Goal: Task Accomplishment & Management: Manage account settings

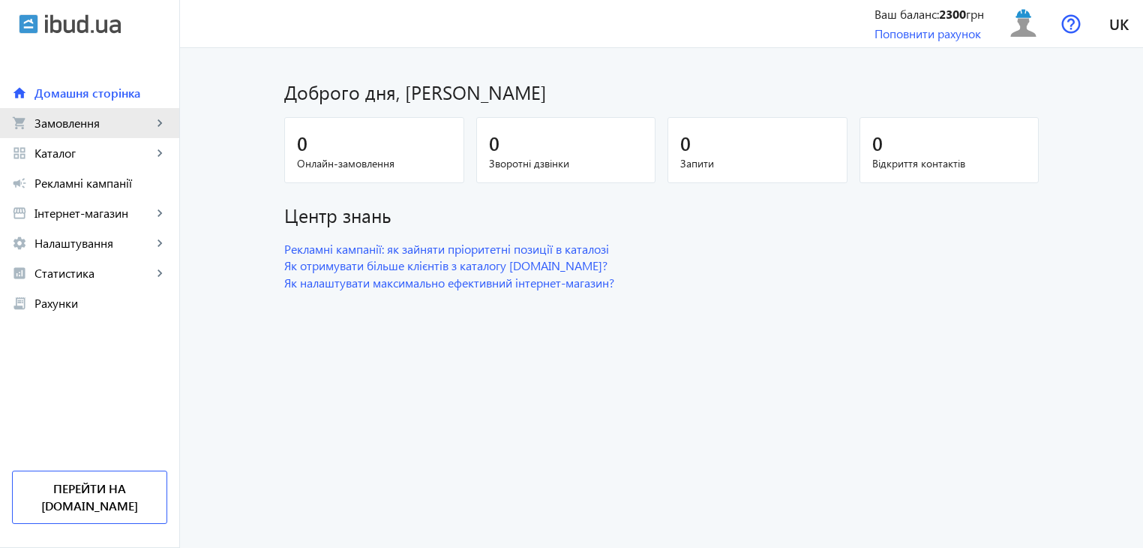
click at [92, 127] on span "Замовлення" at bounding box center [94, 123] width 118 height 15
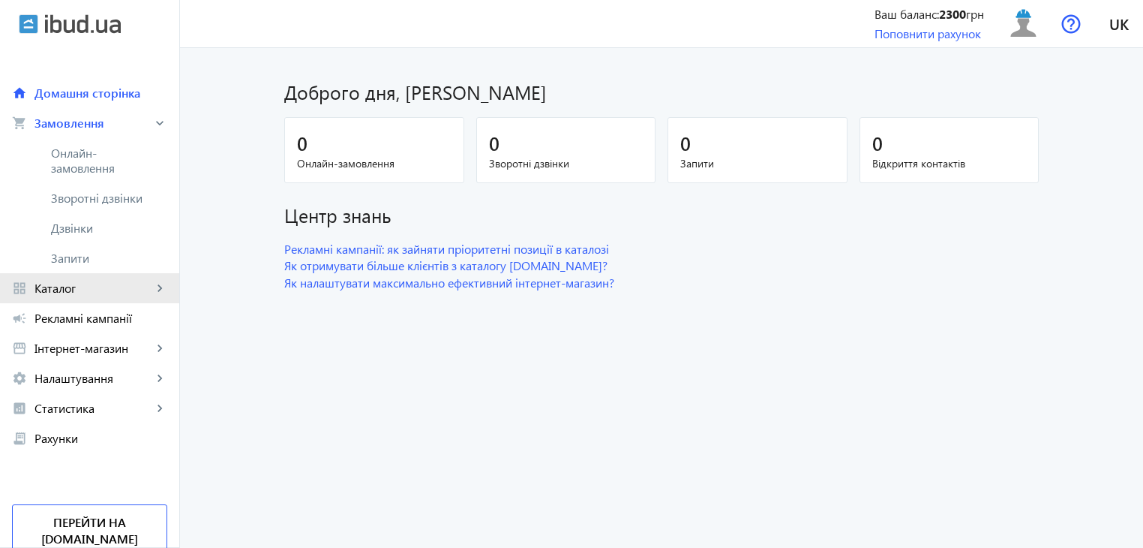
click at [65, 287] on span "Каталог" at bounding box center [94, 288] width 118 height 15
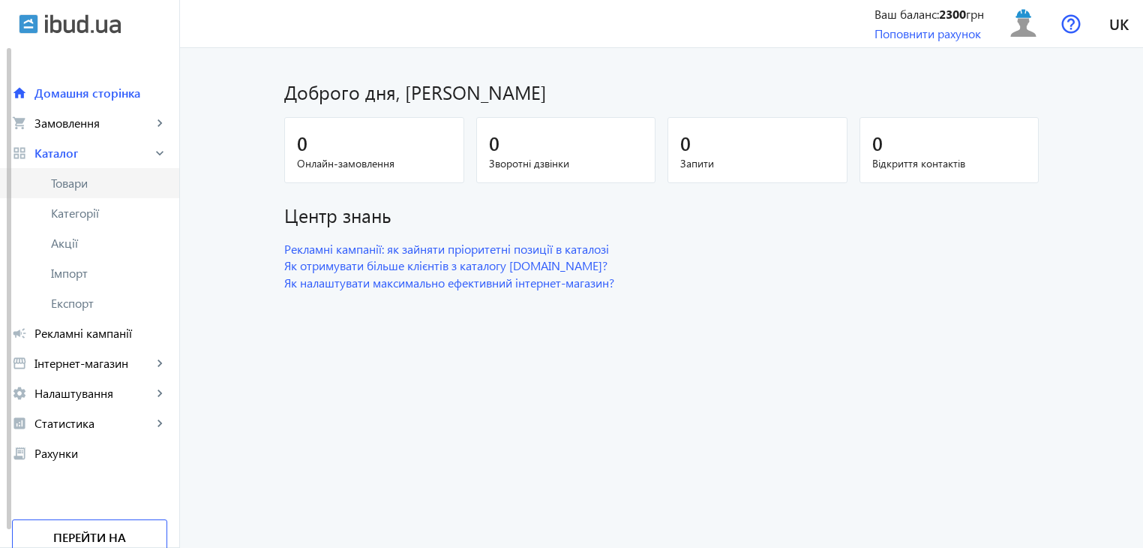
click at [72, 189] on span "Товари" at bounding box center [109, 183] width 116 height 15
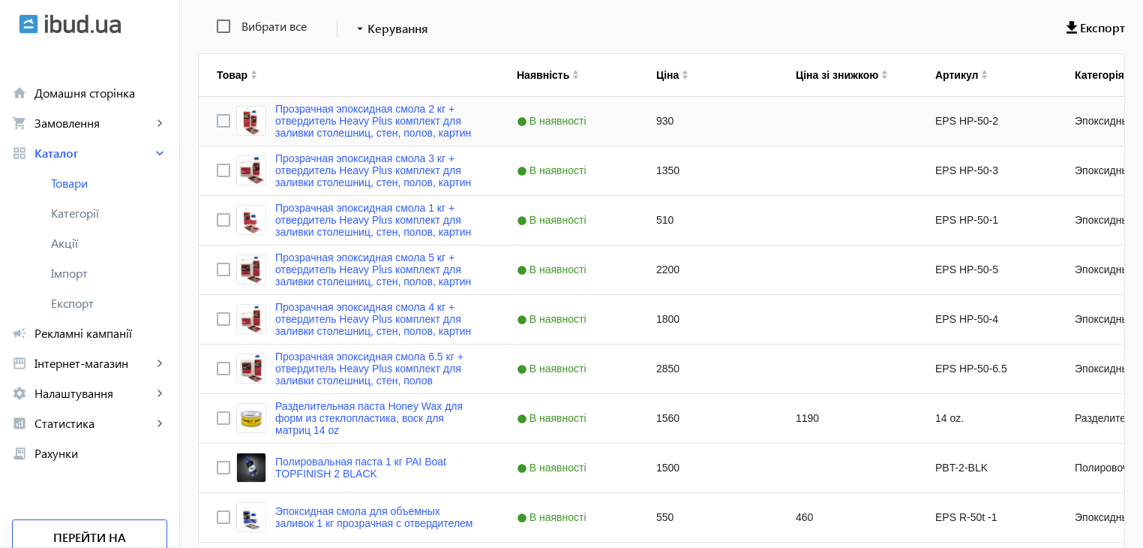
scroll to position [300, 0]
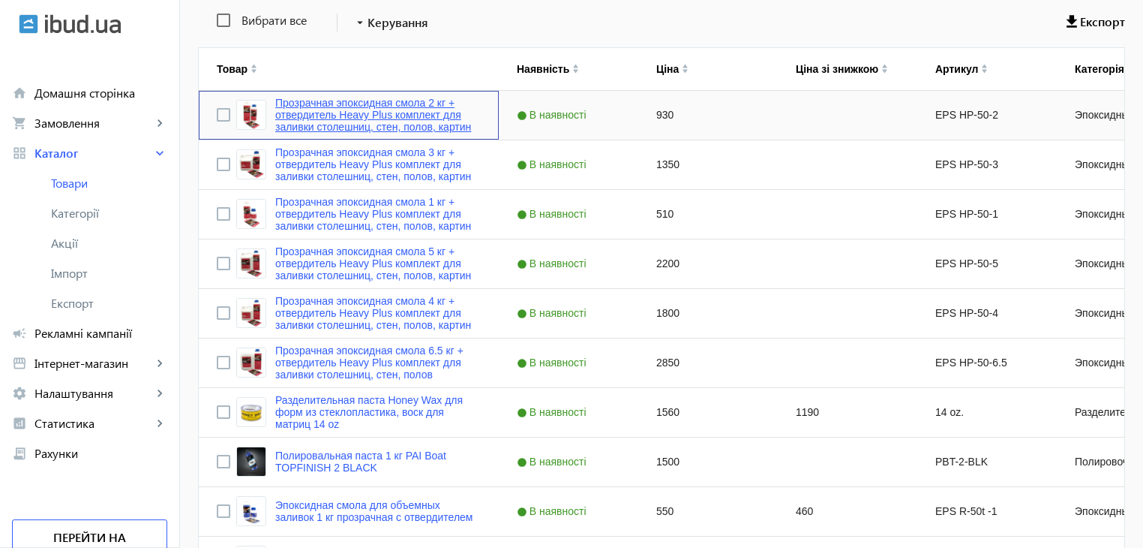
click at [347, 103] on link "Прозрачная эпоксидная смола 2 кг + отвердитель Heavy Plus комплект для заливки …" at bounding box center [378, 115] width 206 height 36
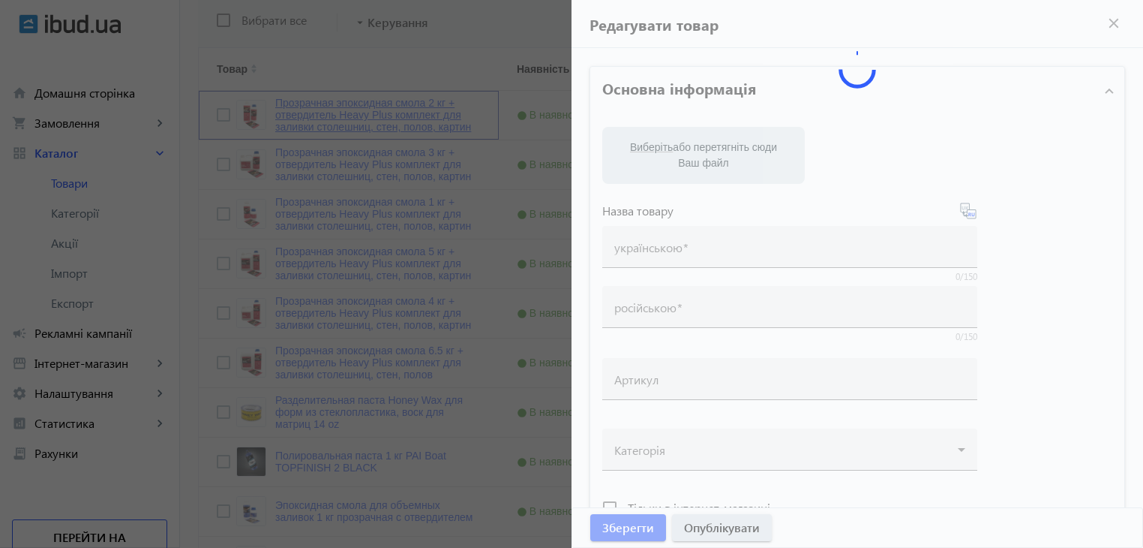
type input "Прозрачная эпоксидная смола 2 кг + отвердитель Heavy Plus комплект для заливки …"
type input "EPS HP-50-2"
type input "930"
type input "1"
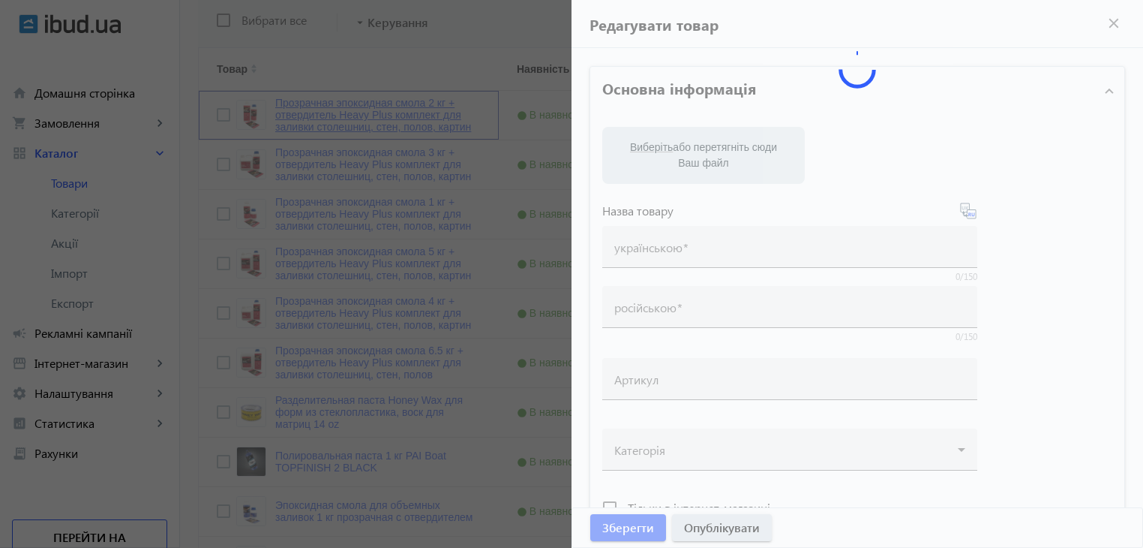
type input "100"
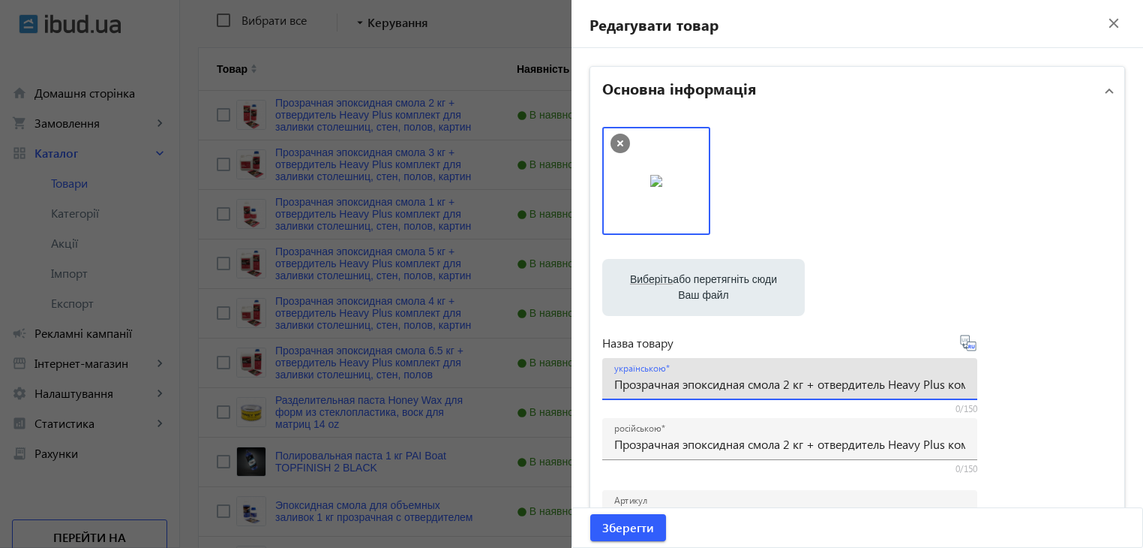
click at [680, 388] on input "Прозрачная эпоксидная смола 2 кг + отвердитель Heavy Plus комплект для заливки …" at bounding box center [789, 384] width 351 height 16
click at [686, 388] on input "Прозрачная эпоксидная смола 2 кг + отвердитель Heavy Plus комплект для заливки …" at bounding box center [789, 384] width 351 height 16
click at [682, 390] on input "Прозрачная эпоксидная смола 2 кг + отвердитель Heavy Plus комплект для заливки …" at bounding box center [789, 384] width 351 height 16
drag, startPoint x: 675, startPoint y: 389, endPoint x: 572, endPoint y: 387, distance: 103.5
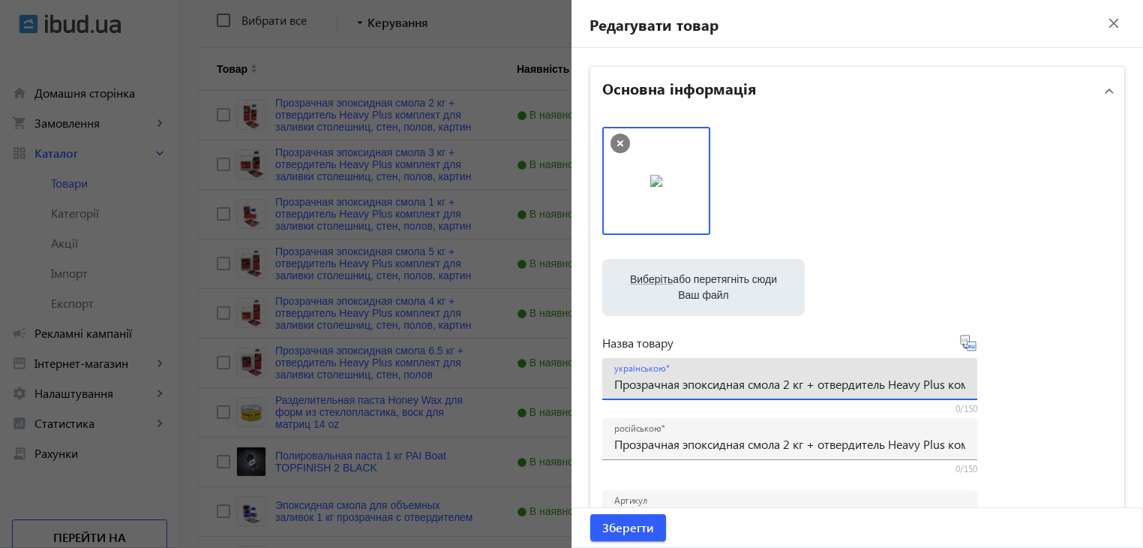
click at [660, 387] on input "Прозора эпоксидная смола 2 кг + отвердитель Heavy Plus комплект для заливки сто…" at bounding box center [789, 384] width 351 height 16
drag, startPoint x: 726, startPoint y: 387, endPoint x: 716, endPoint y: 386, distance: 9.9
click at [716, 386] on input "Прозора епоксидная смола 2 кг + отвердитель Heavy Plus комплект для заливки сто…" at bounding box center [789, 384] width 351 height 16
drag, startPoint x: 797, startPoint y: 387, endPoint x: 861, endPoint y: 385, distance: 64.5
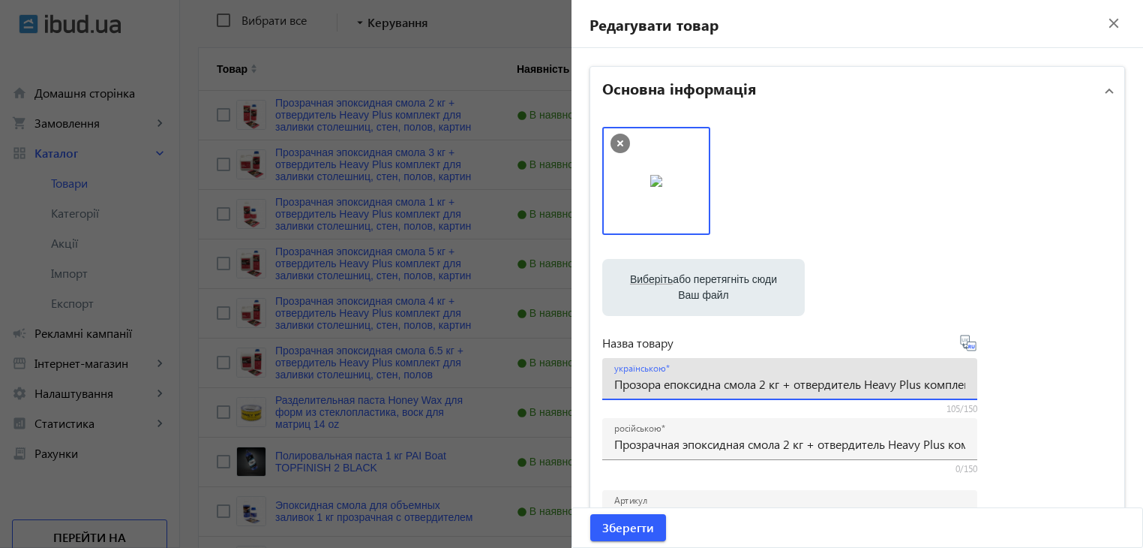
click at [861, 385] on input "Прозора епоксидна смола 2 кг + отвердитель Heavy Plus комплект для заливки стол…" at bounding box center [789, 384] width 351 height 16
drag, startPoint x: 897, startPoint y: 380, endPoint x: 720, endPoint y: 393, distance: 177.5
click at [720, 393] on div "українською Прозора епоксидна смола 2 кг + затверджувач Heavy Plus комплект для…" at bounding box center [789, 379] width 351 height 42
click at [731, 389] on input "Прозора епоксидна смола 2 кг + затверджувач Heavy Plus комплект для заливки сто…" at bounding box center [789, 384] width 351 height 16
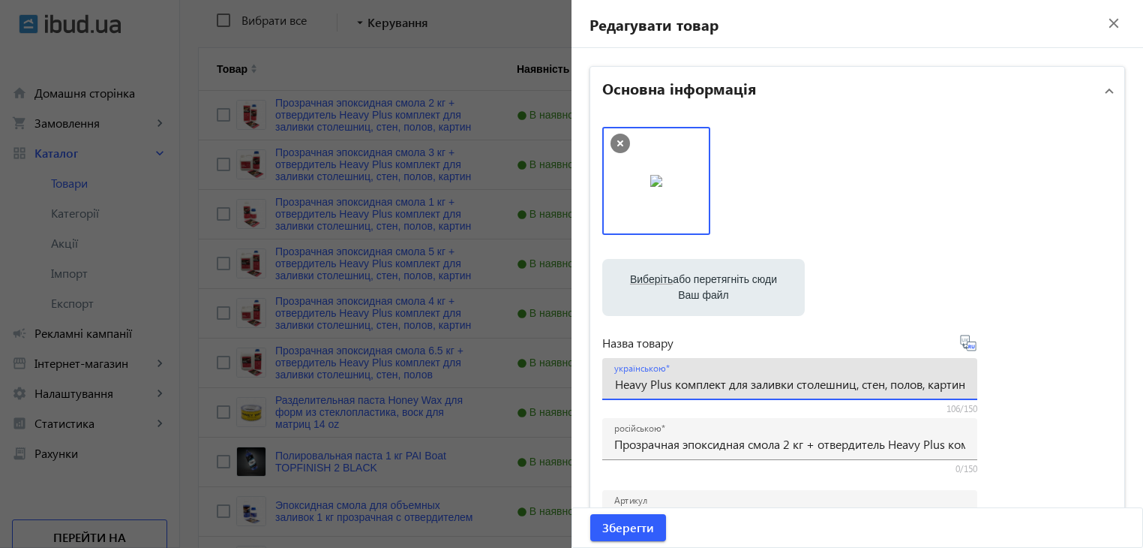
drag, startPoint x: 789, startPoint y: 386, endPoint x: 845, endPoint y: 389, distance: 56.3
click at [845, 389] on input "Прозора епоксидна смола 2 кг + затверджувач Heavy Plus комплект для заливки сто…" at bounding box center [789, 384] width 351 height 16
click at [912, 385] on input "Прозора епоксидна смола 2 кг + затверджувач Heavy Plus комплект для заливки сті…" at bounding box center [789, 384] width 351 height 16
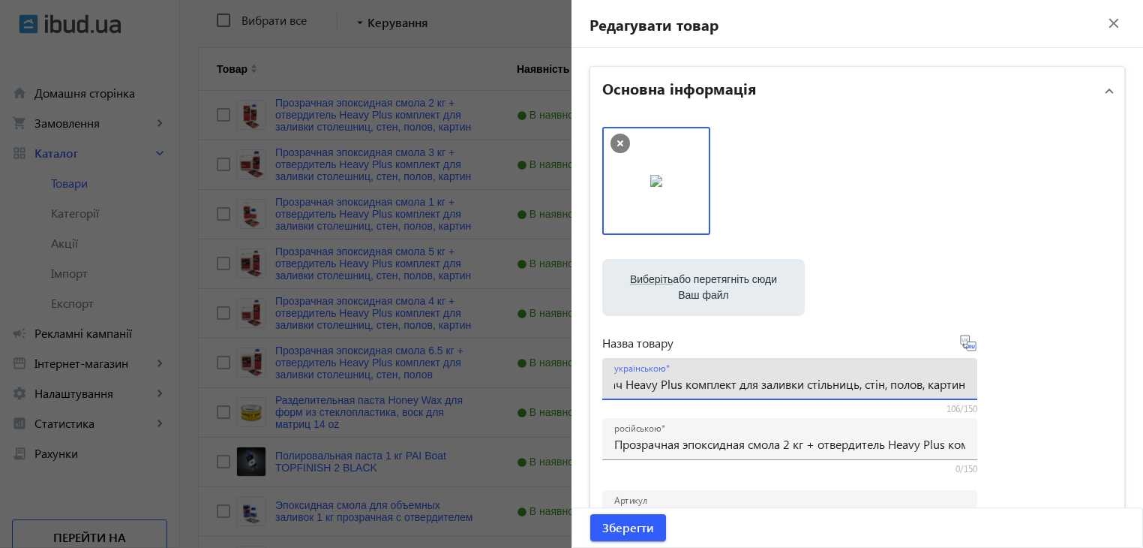
drag, startPoint x: 939, startPoint y: 387, endPoint x: 956, endPoint y: 389, distance: 17.4
click at [956, 389] on input "Прозора епоксидна смола 2 кг + затверджувач Heavy Plus комплект для заливки сті…" at bounding box center [789, 384] width 351 height 16
click at [907, 390] on input "Прозора епоксидна смола 2 кг + затверджувач Heavy Plus комплект для заливки сті…" at bounding box center [789, 384] width 351 height 16
drag, startPoint x: 915, startPoint y: 389, endPoint x: 893, endPoint y: 388, distance: 22.5
click at [893, 388] on input "Прозора епоксидна смола 2 кг + затверджувач Heavy Plus комплект для заливки сті…" at bounding box center [789, 384] width 351 height 16
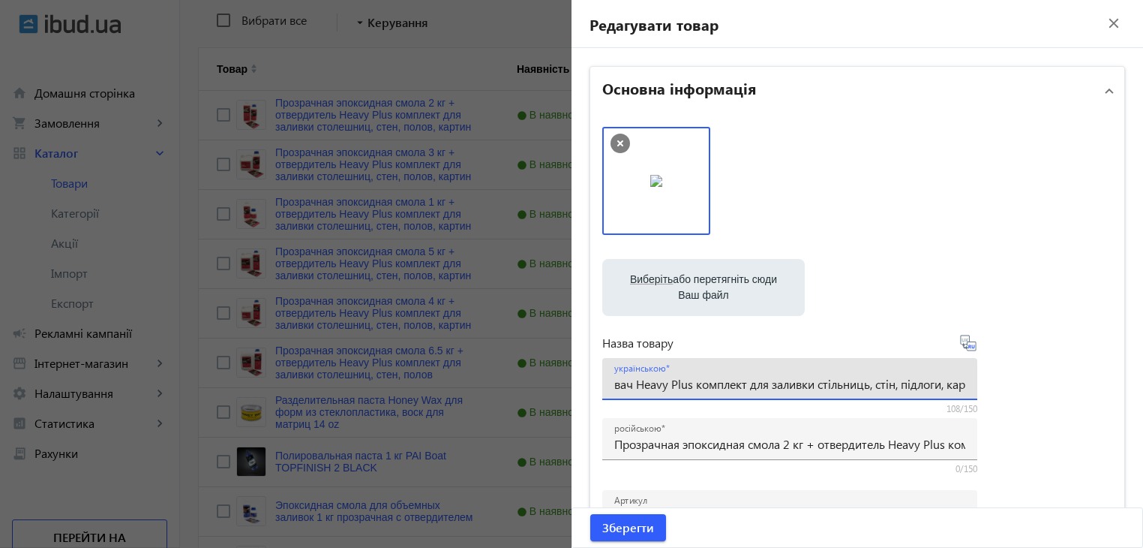
scroll to position [0, 268]
drag, startPoint x: 920, startPoint y: 386, endPoint x: 969, endPoint y: 389, distance: 49.6
click at [969, 389] on div "українською Прозора епоксидна смола 2 кг + затверджувач Heavy Plus комплект для…" at bounding box center [789, 379] width 375 height 42
type input "Прозора епоксидна смола 2 кг + затверджувач Heavy Plus комплект для заливки сті…"
click at [942, 392] on div "українською Прозора епоксидна смола 2 кг + затверджувач Heavy Plus комплект для…" at bounding box center [789, 379] width 351 height 42
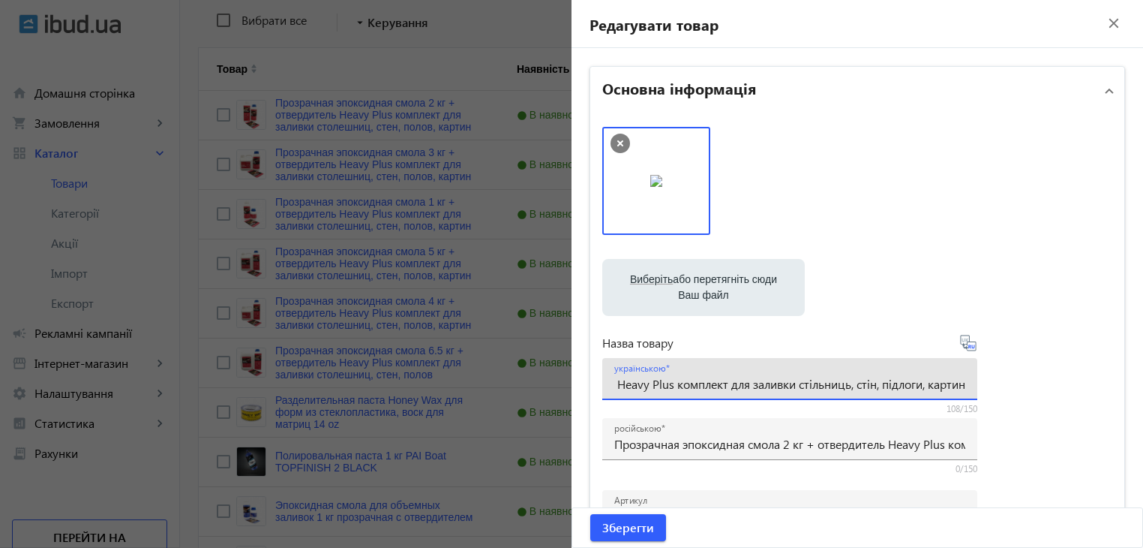
scroll to position [0, 0]
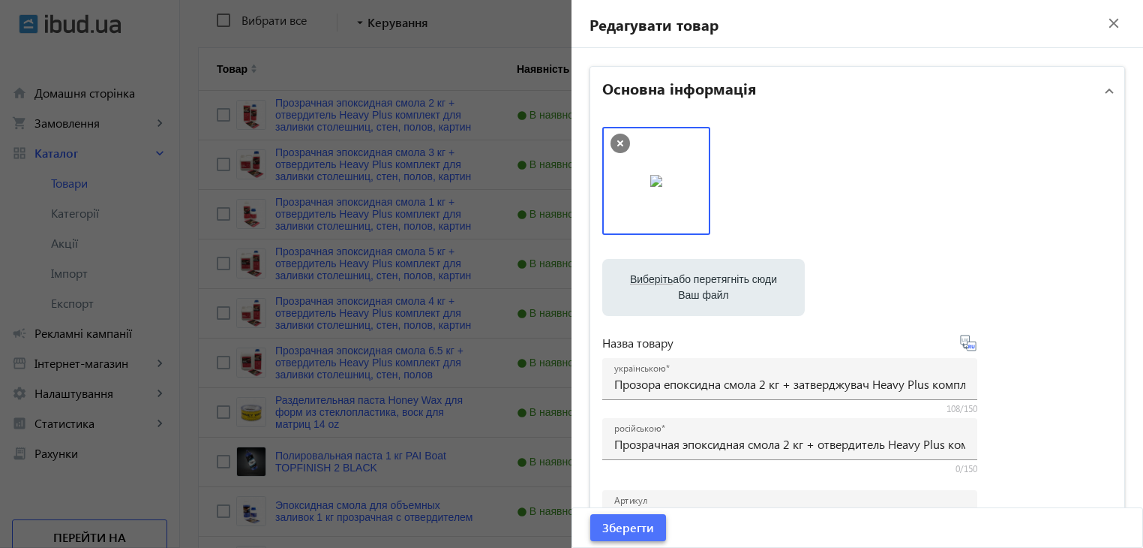
click at [611, 532] on span "Зберегти" at bounding box center [628, 527] width 52 height 17
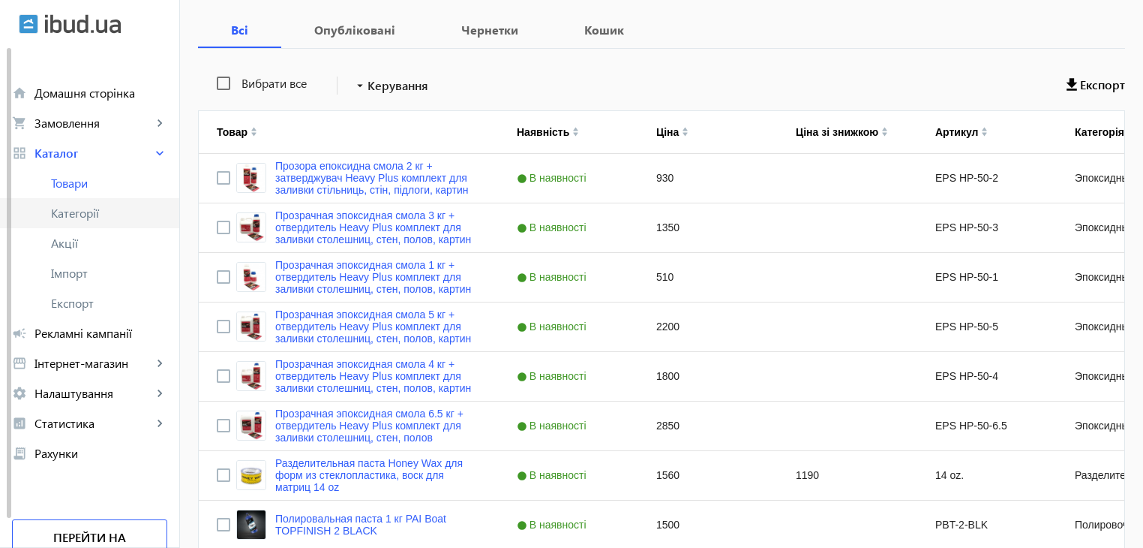
scroll to position [225, 0]
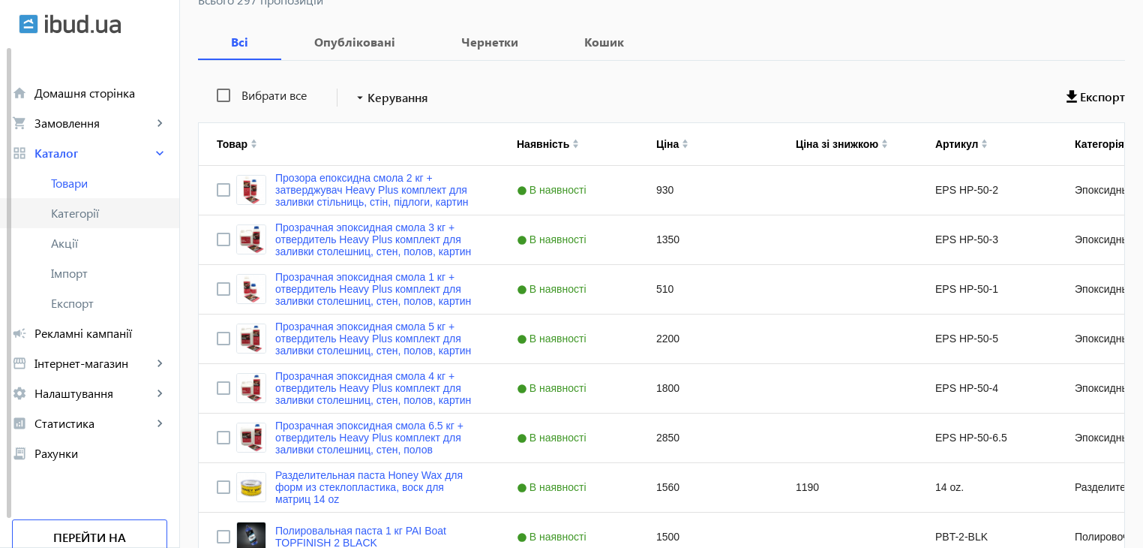
click at [76, 227] on link "Категорії" at bounding box center [89, 213] width 179 height 30
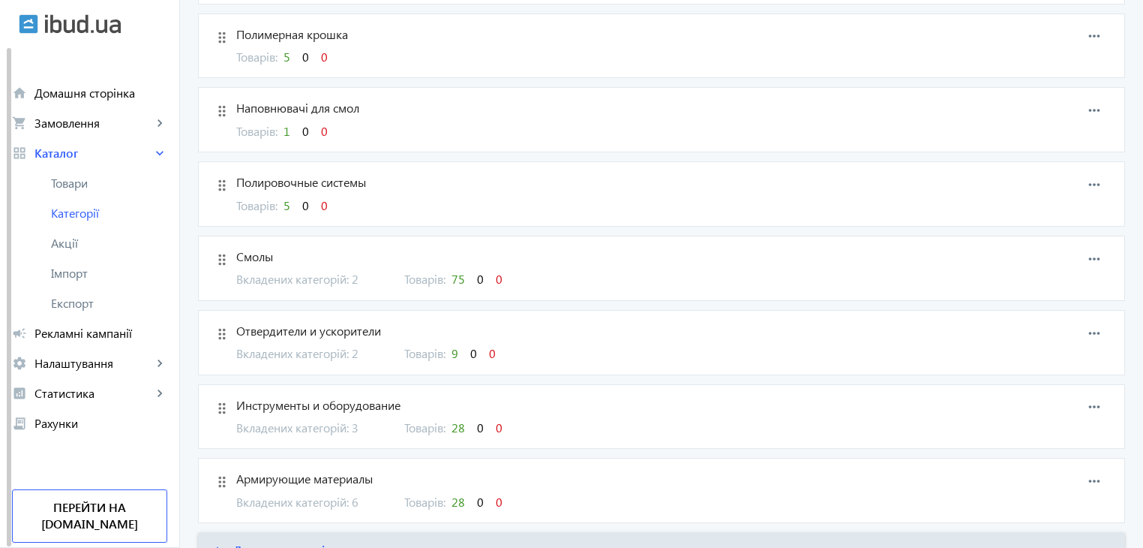
scroll to position [774, 0]
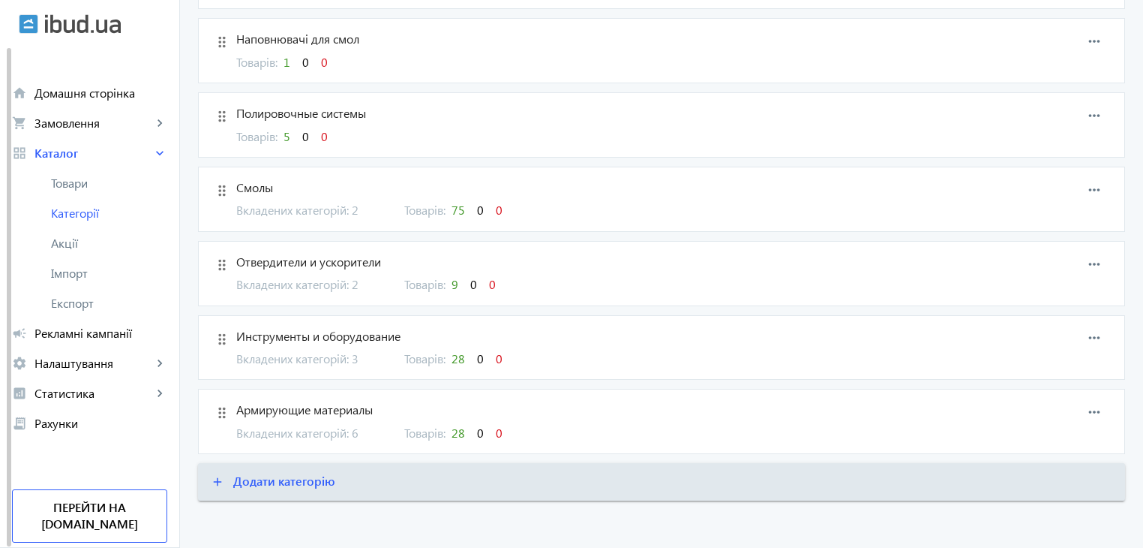
click at [296, 404] on span "Армирующие материалы" at bounding box center [595, 409] width 719 height 17
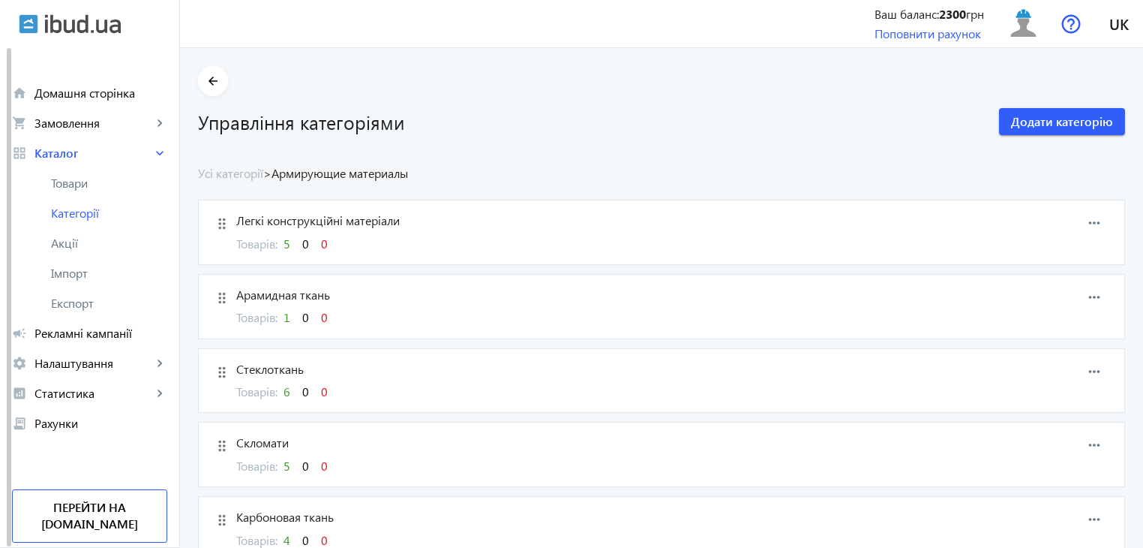
click at [278, 373] on span "Стеклоткань" at bounding box center [595, 369] width 719 height 17
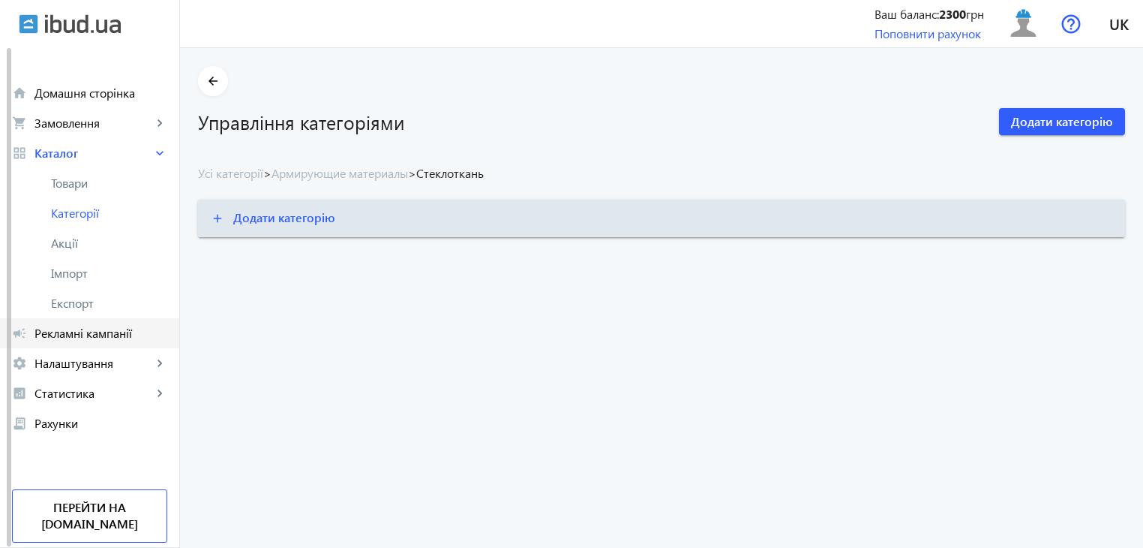
click at [89, 340] on span "Рекламні кампанії" at bounding box center [101, 333] width 133 height 15
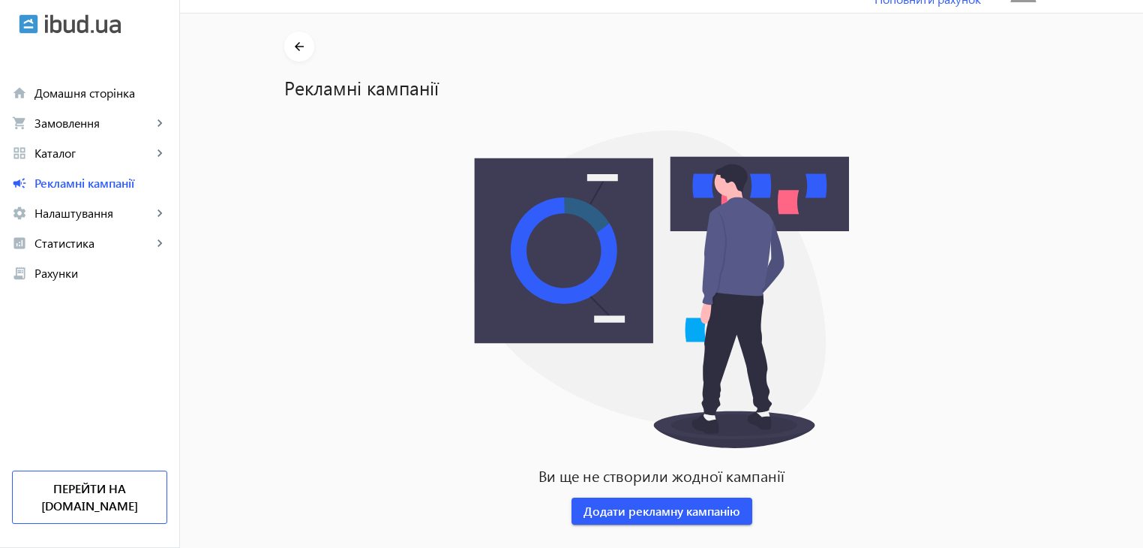
scroll to position [53, 0]
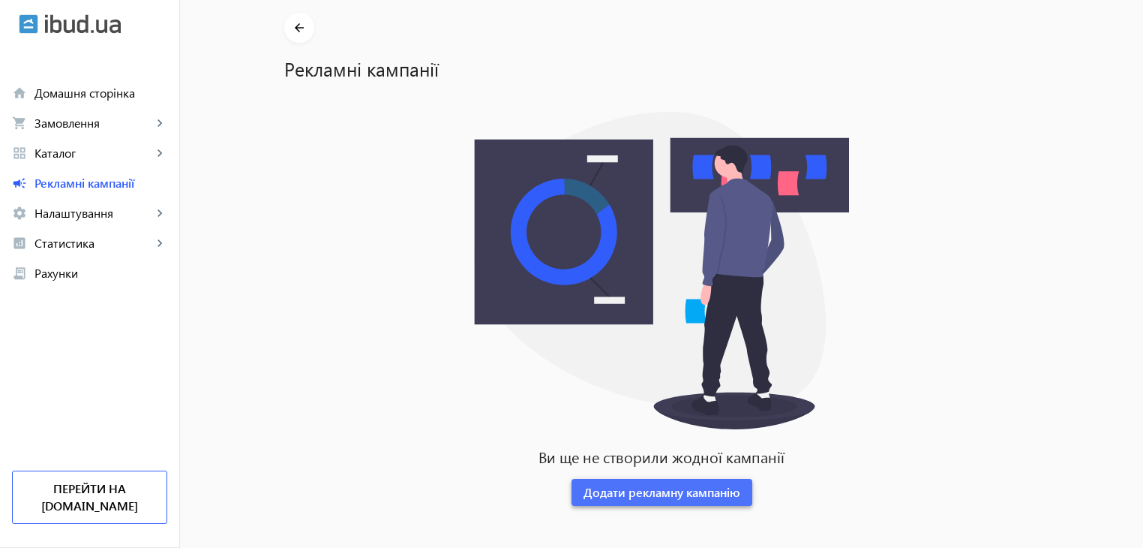
click at [689, 498] on span "Додати рекламну кампанію" at bounding box center [662, 492] width 157 height 17
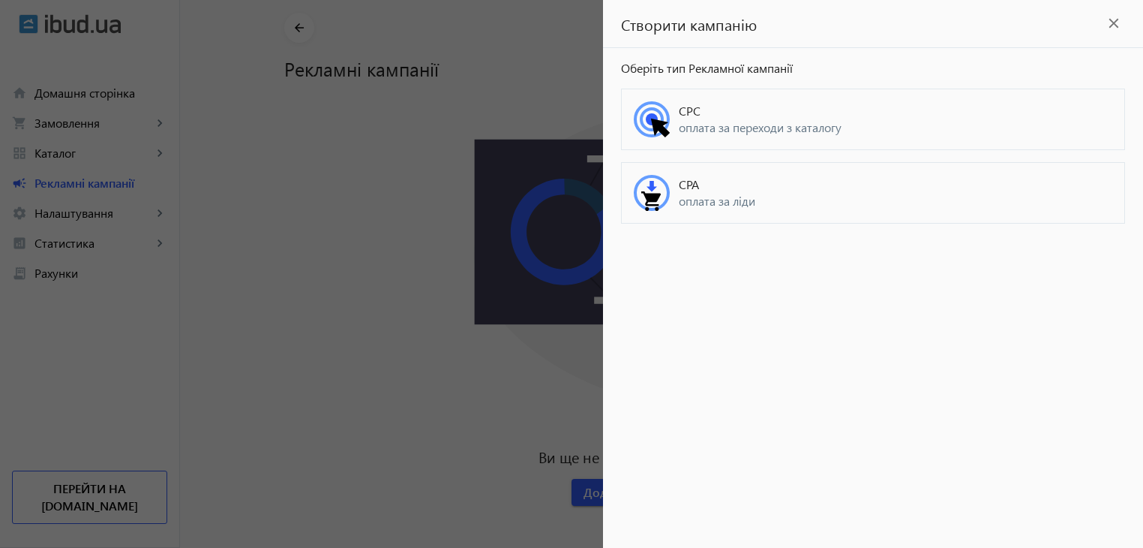
click at [698, 125] on span "оплата за переходи з каталогу" at bounding box center [896, 127] width 434 height 17
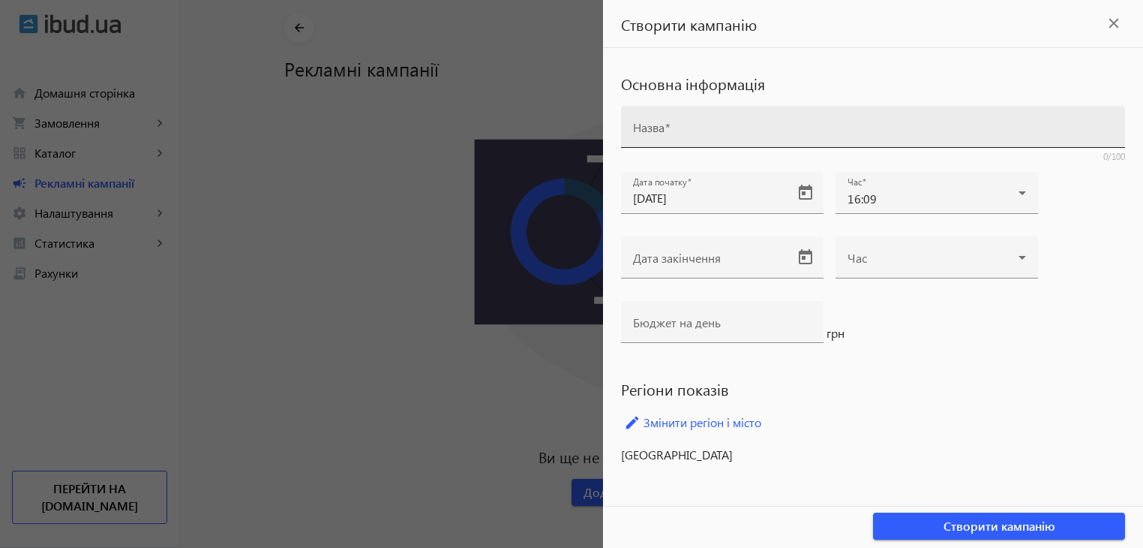
click at [709, 134] on input "Назва" at bounding box center [873, 132] width 480 height 16
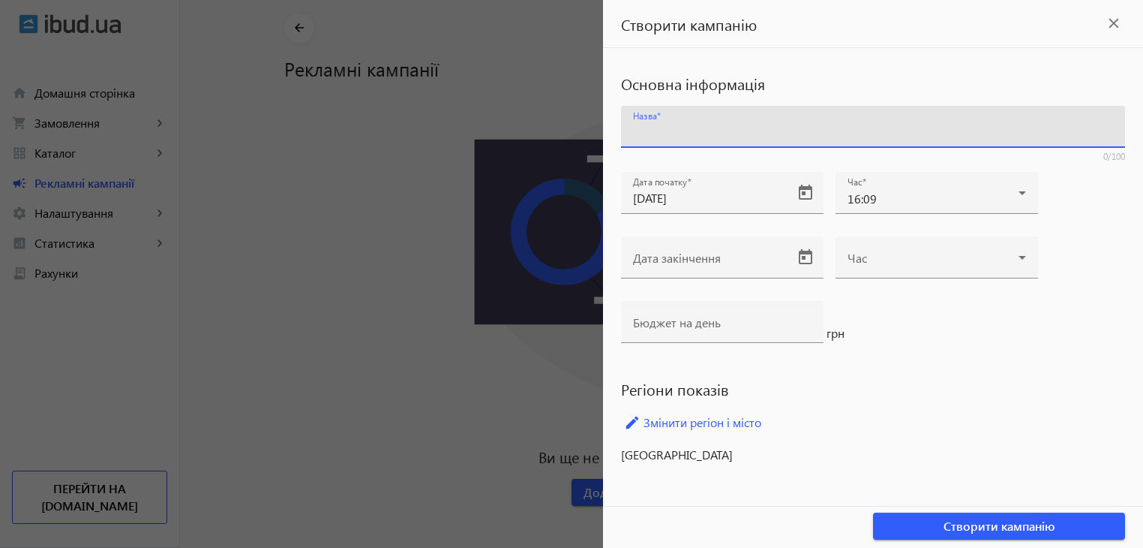
type input "З"
type input "Рекламна кампанія PolyglassPro"
click at [706, 421] on link "edit Змінити регіон і місто" at bounding box center [873, 422] width 504 height 23
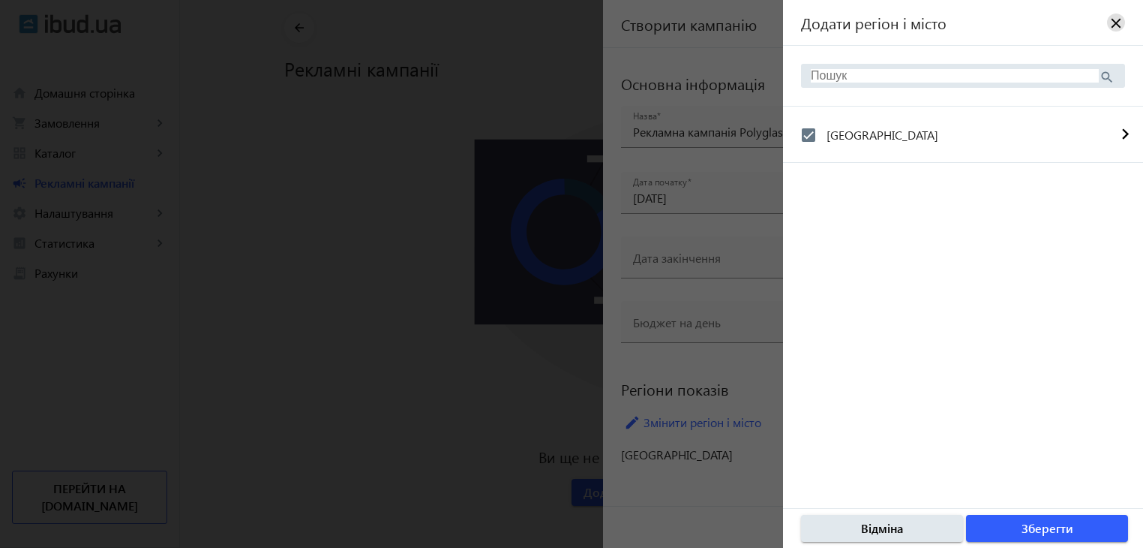
click at [1115, 23] on mat-icon "close" at bounding box center [1116, 22] width 15 height 15
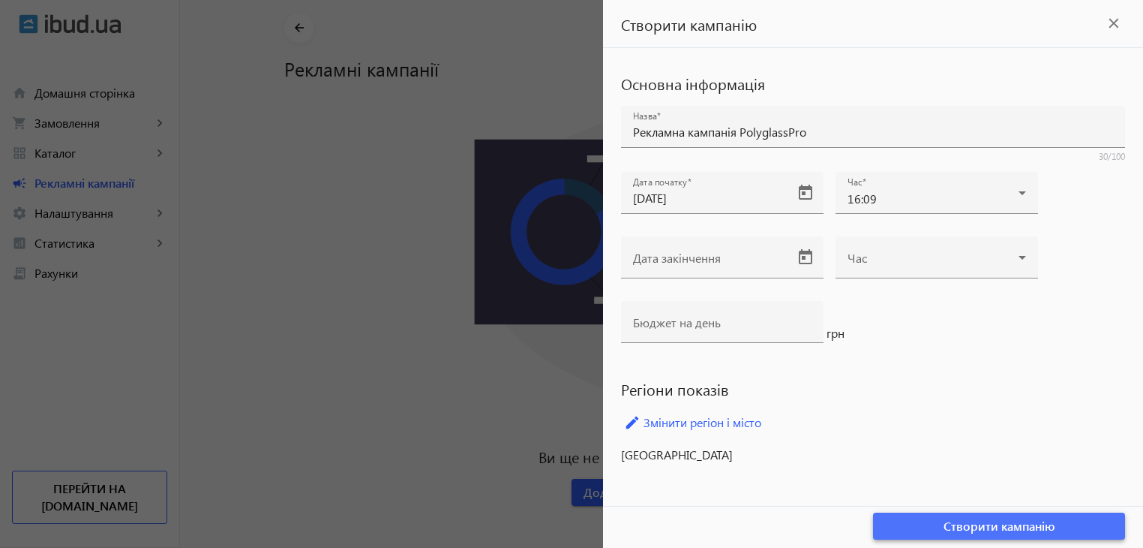
click at [947, 522] on span "Створити кампанію" at bounding box center [1000, 526] width 112 height 17
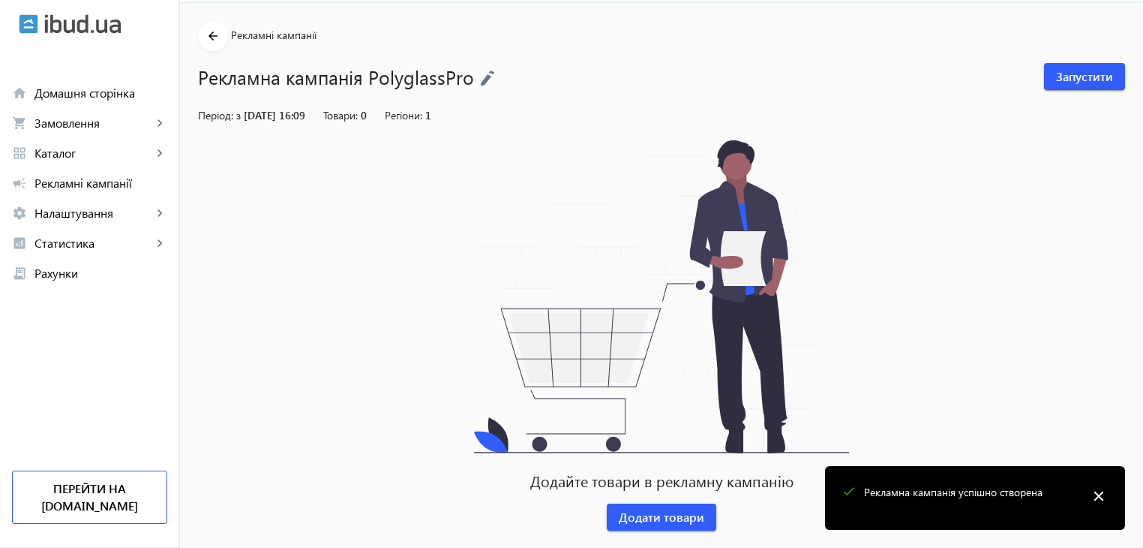
scroll to position [69, 0]
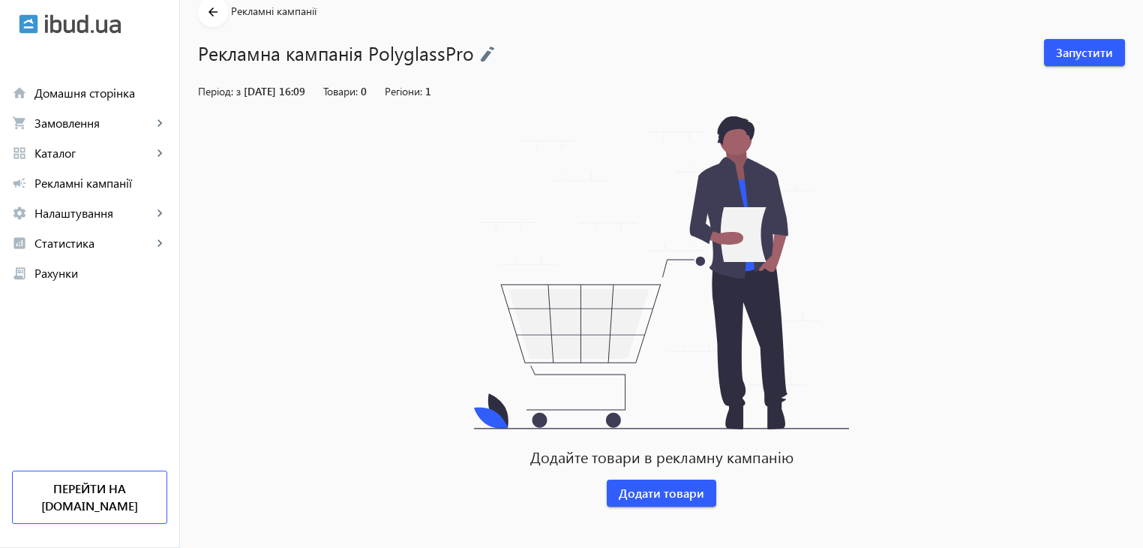
click at [409, 52] on h1 "Рекламна кампанія PolyglassPro" at bounding box center [613, 53] width 831 height 26
click at [482, 60] on img at bounding box center [487, 54] width 15 height 17
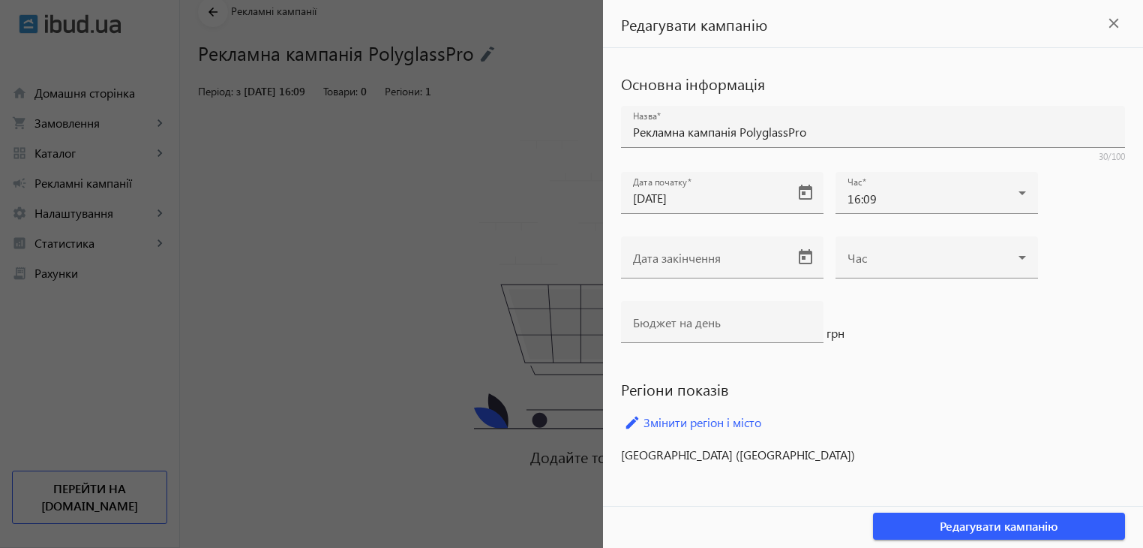
click at [1114, 29] on mat-icon "close" at bounding box center [1114, 23] width 23 height 23
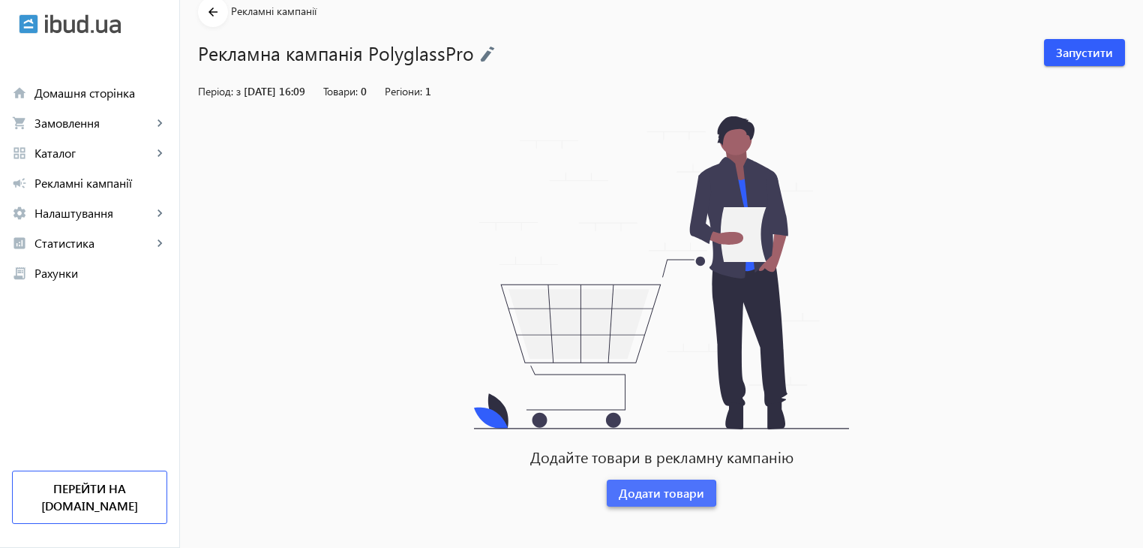
click at [636, 493] on span "Додати товари" at bounding box center [662, 493] width 86 height 17
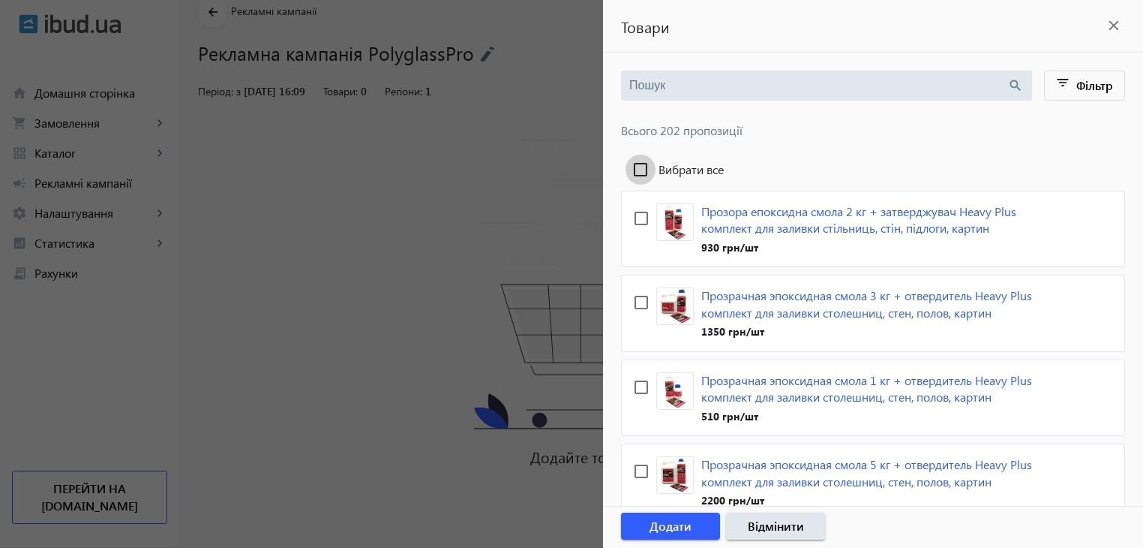
click at [643, 169] on input "Вибрати все" at bounding box center [641, 170] width 30 height 30
checkbox input "true"
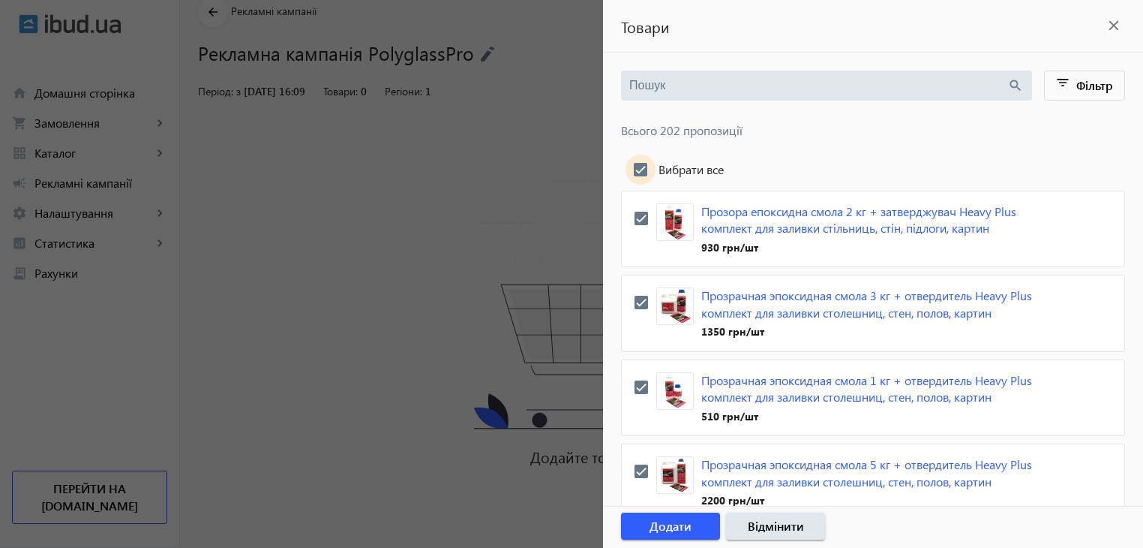
checkbox input "true"
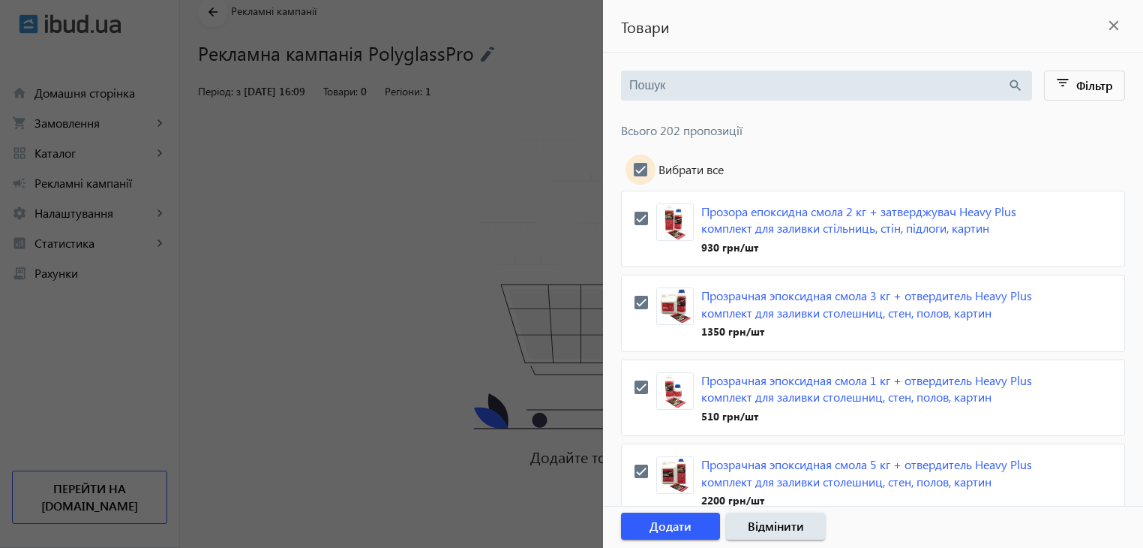
checkbox input "true"
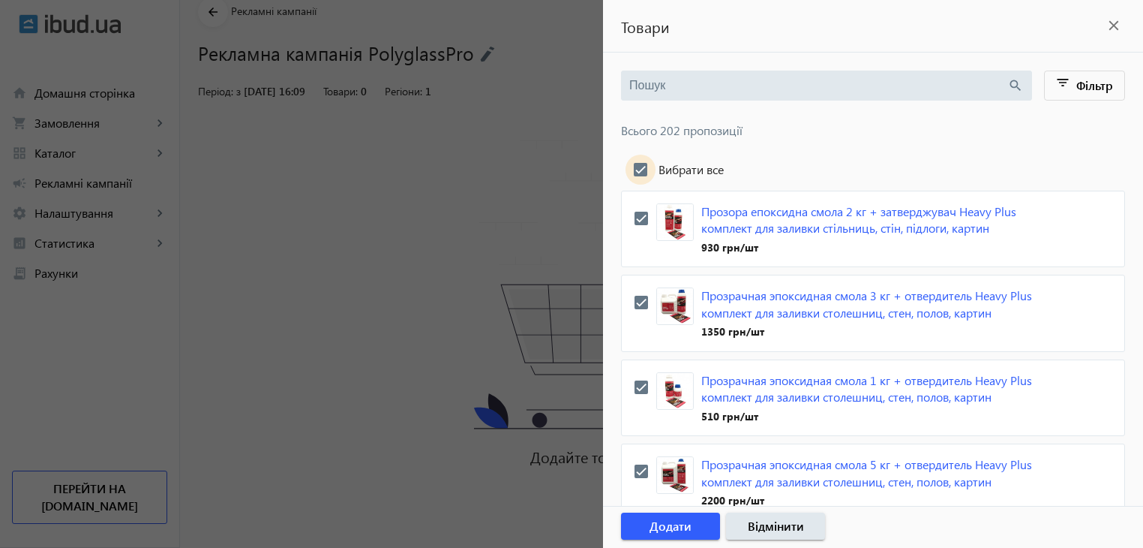
checkbox input "true"
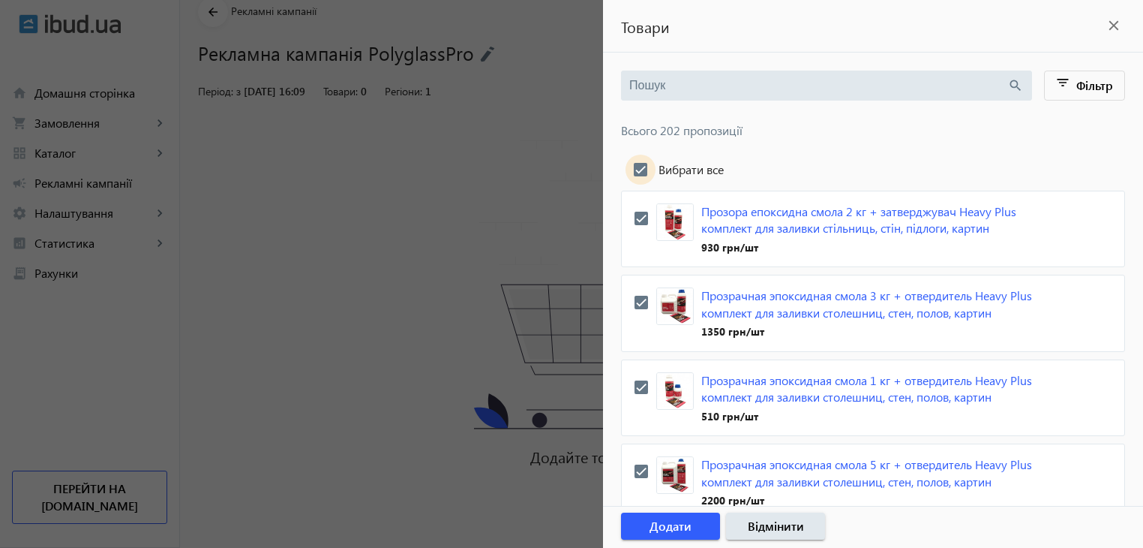
checkbox input "true"
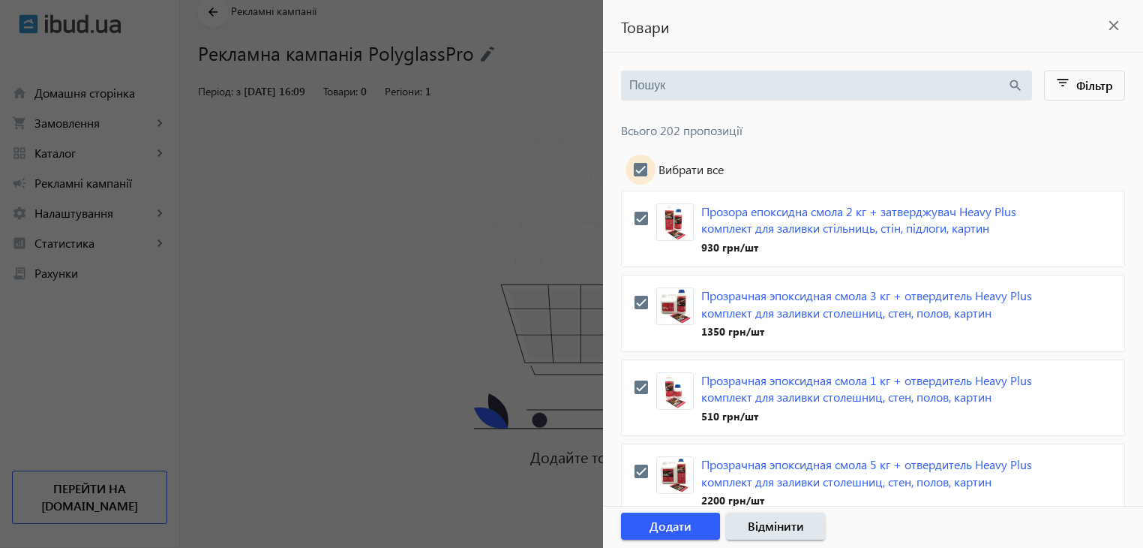
checkbox input "true"
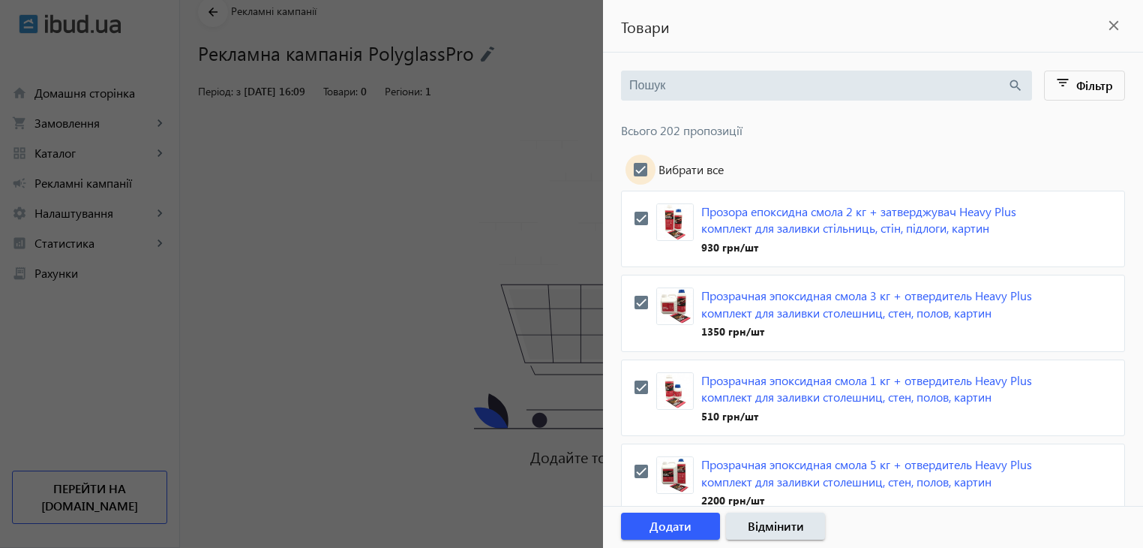
checkbox input "true"
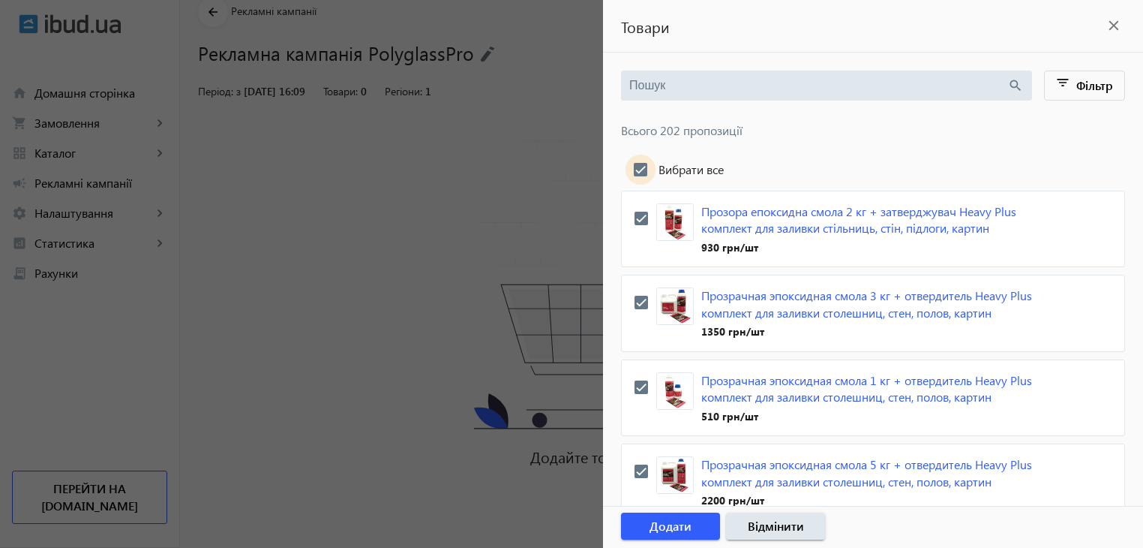
checkbox input "true"
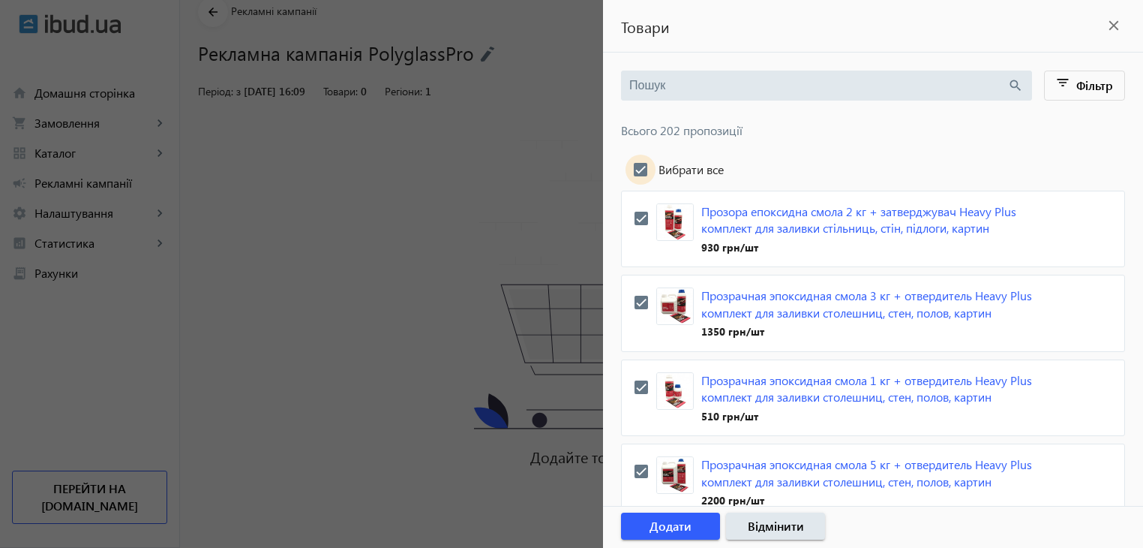
checkbox input "true"
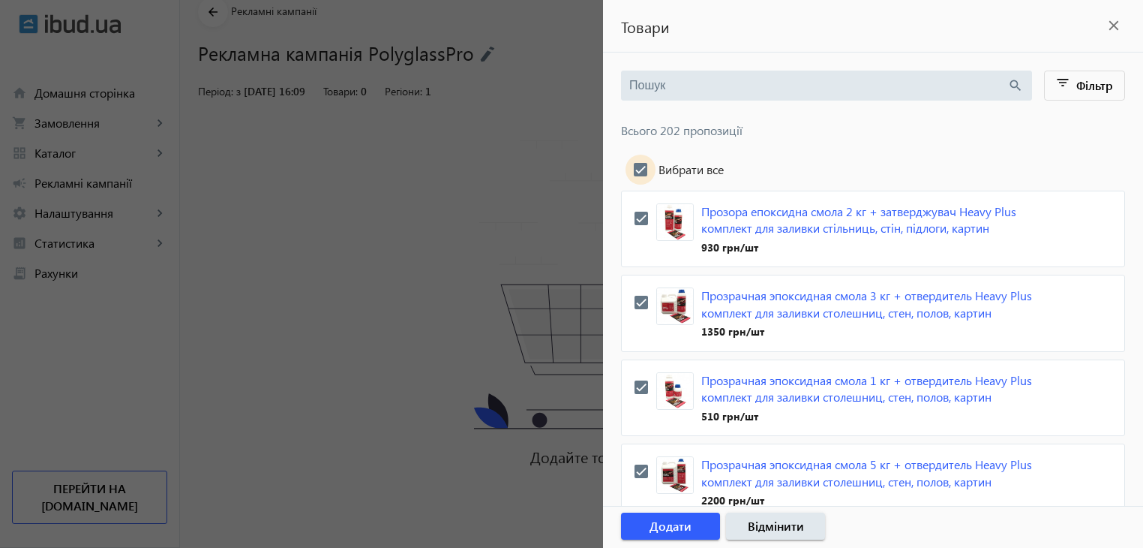
checkbox input "true"
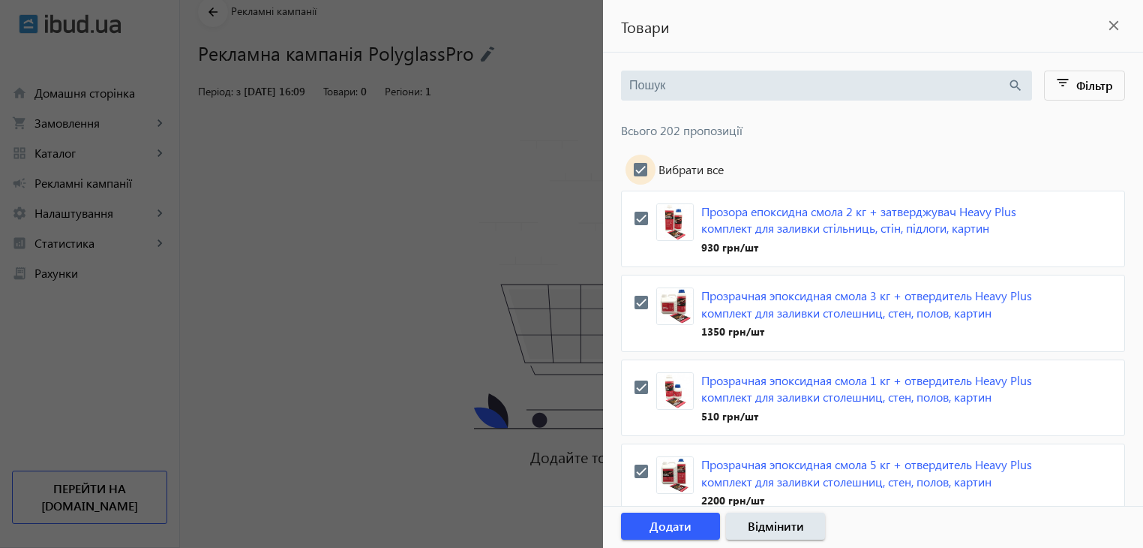
checkbox input "true"
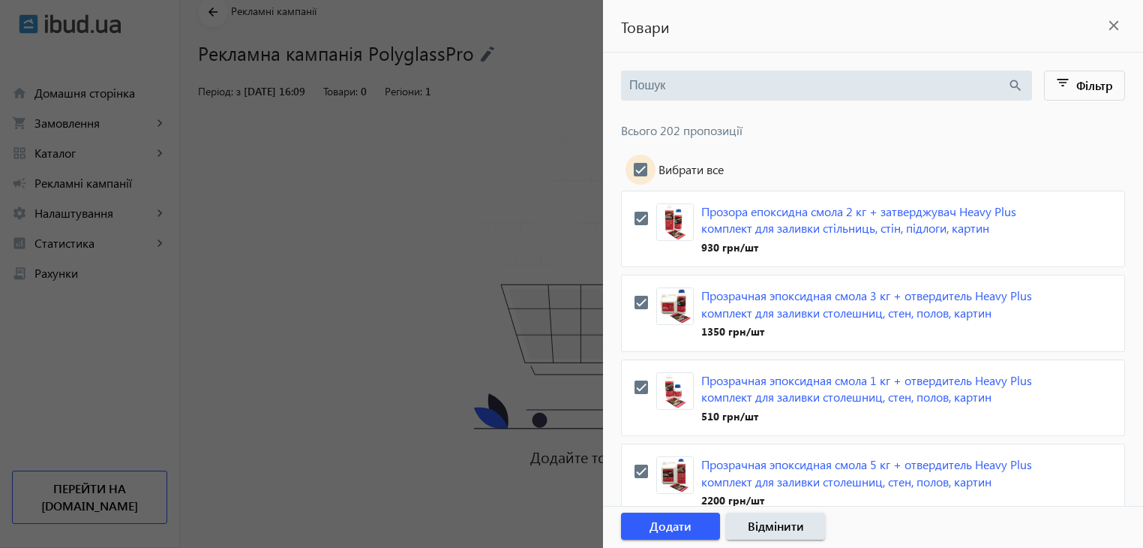
checkbox input "true"
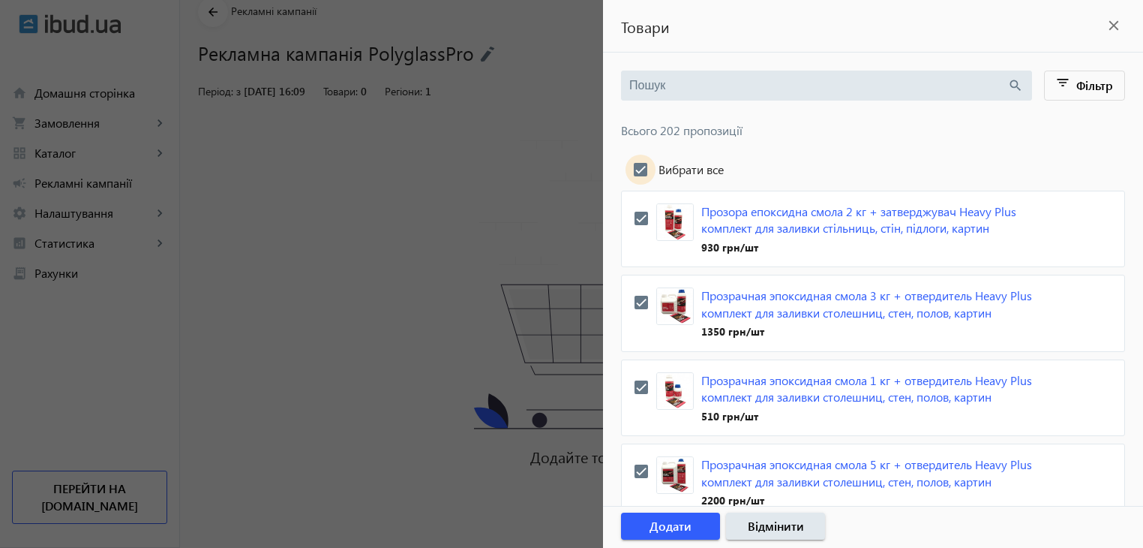
checkbox input "true"
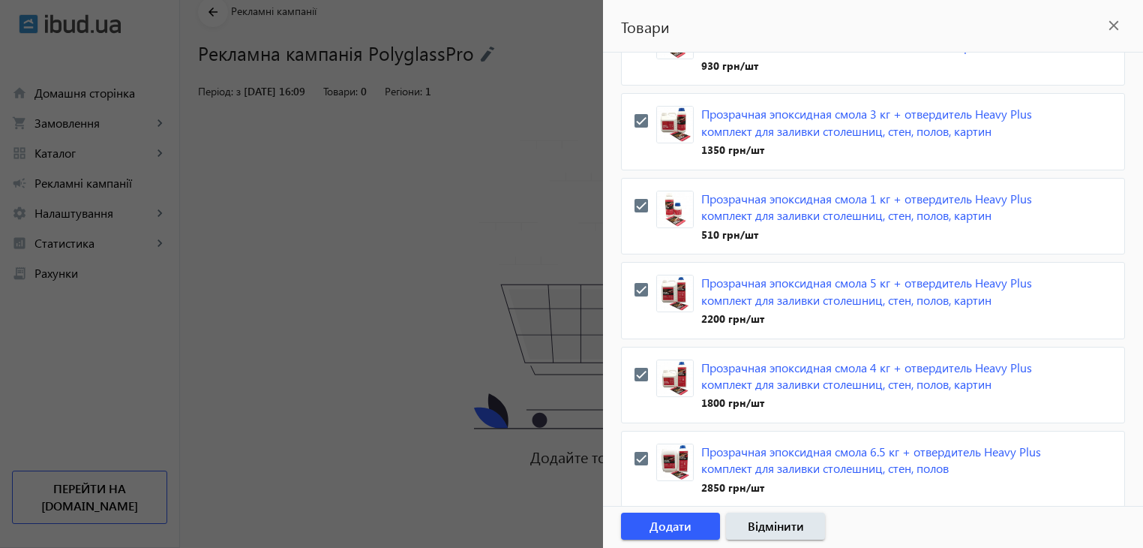
scroll to position [225, 0]
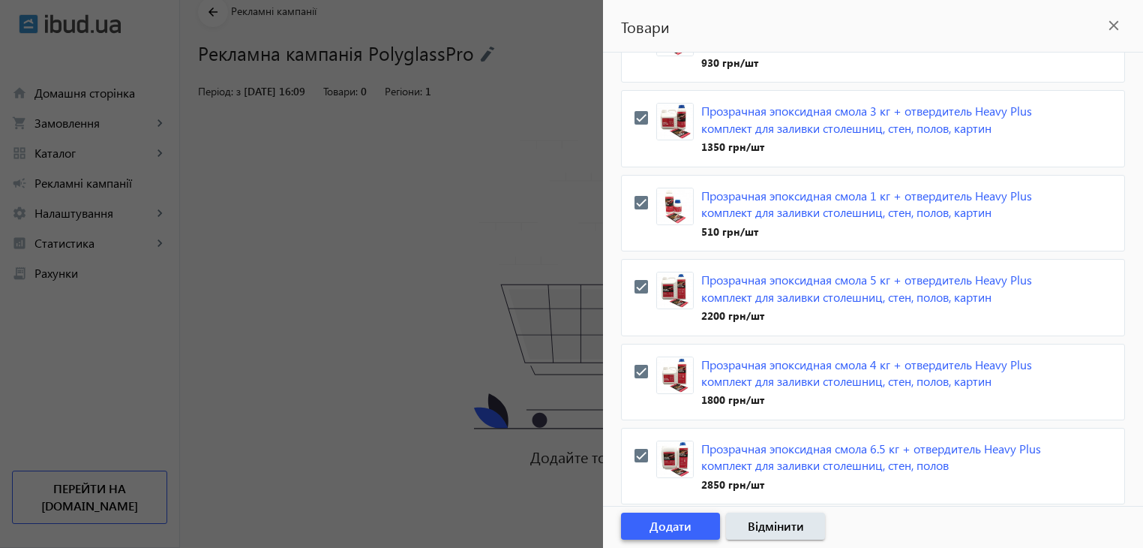
click at [664, 522] on span "Додати" at bounding box center [671, 526] width 42 height 17
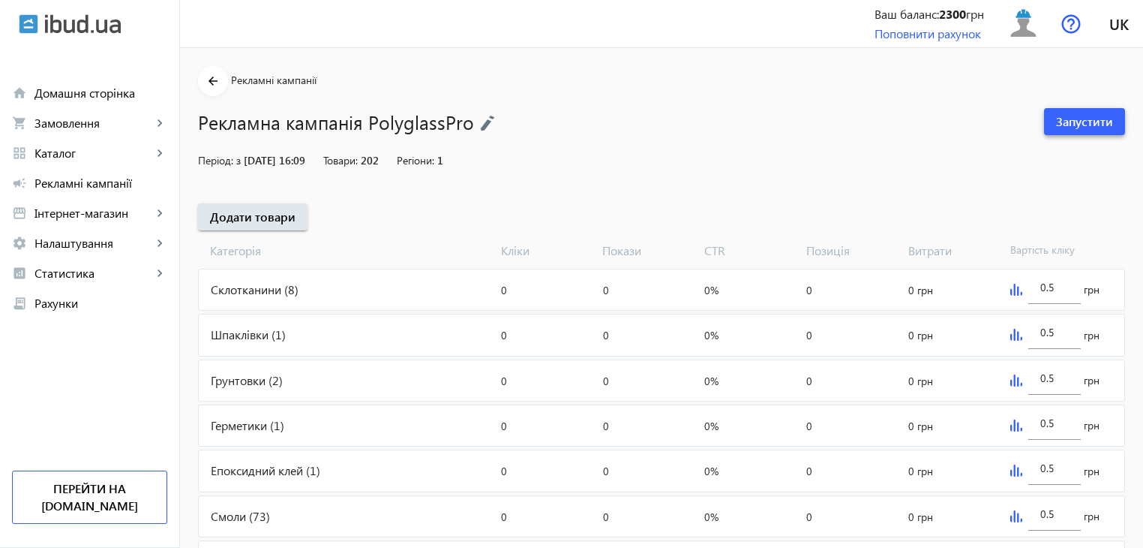
click at [1070, 115] on span "Запустити" at bounding box center [1084, 121] width 57 height 17
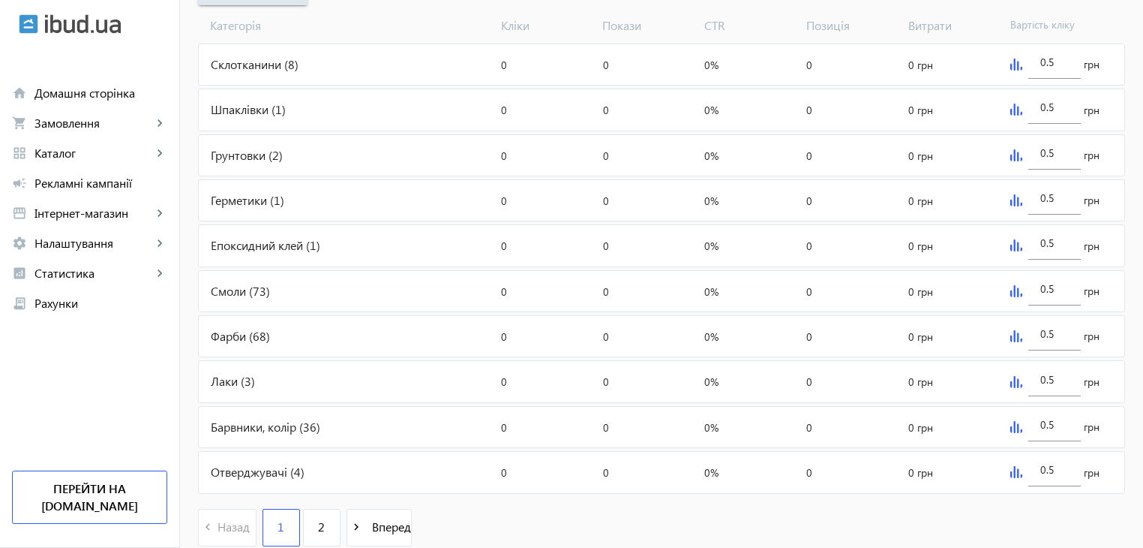
scroll to position [278, 0]
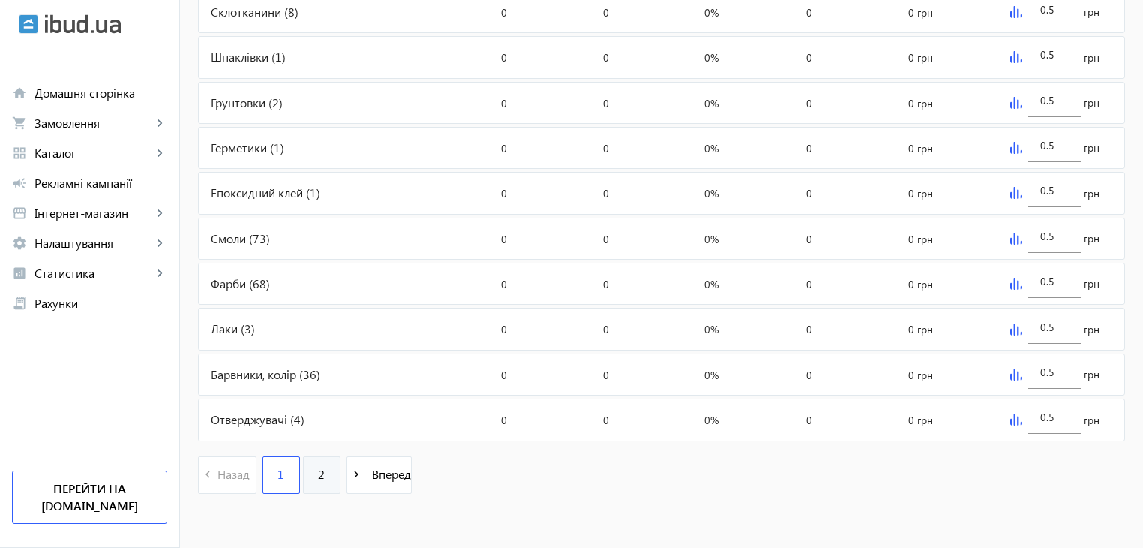
click at [318, 473] on span "2" at bounding box center [321, 474] width 7 height 17
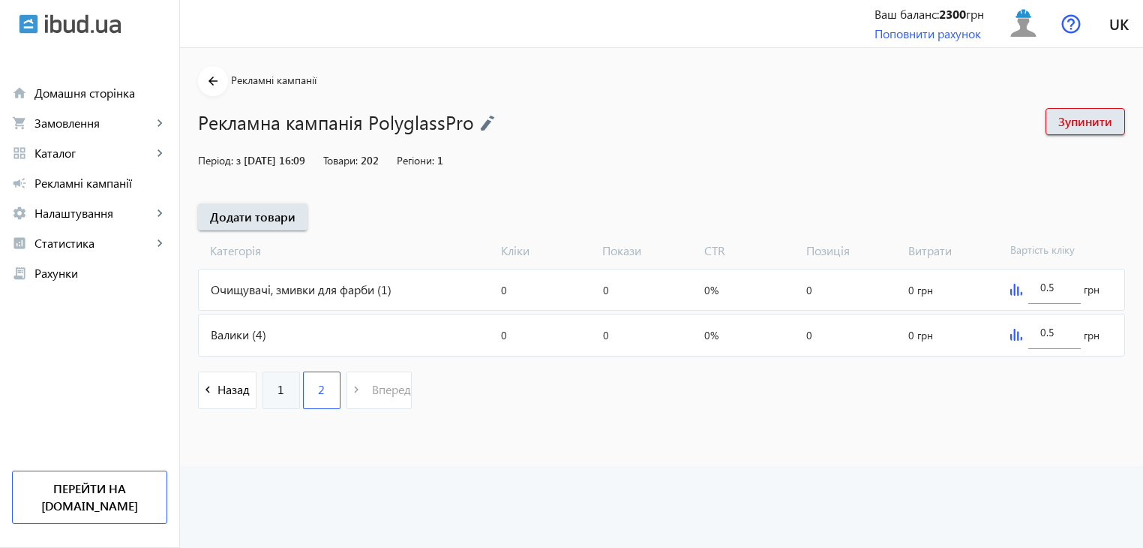
click at [276, 400] on link "1" at bounding box center [282, 390] width 38 height 38
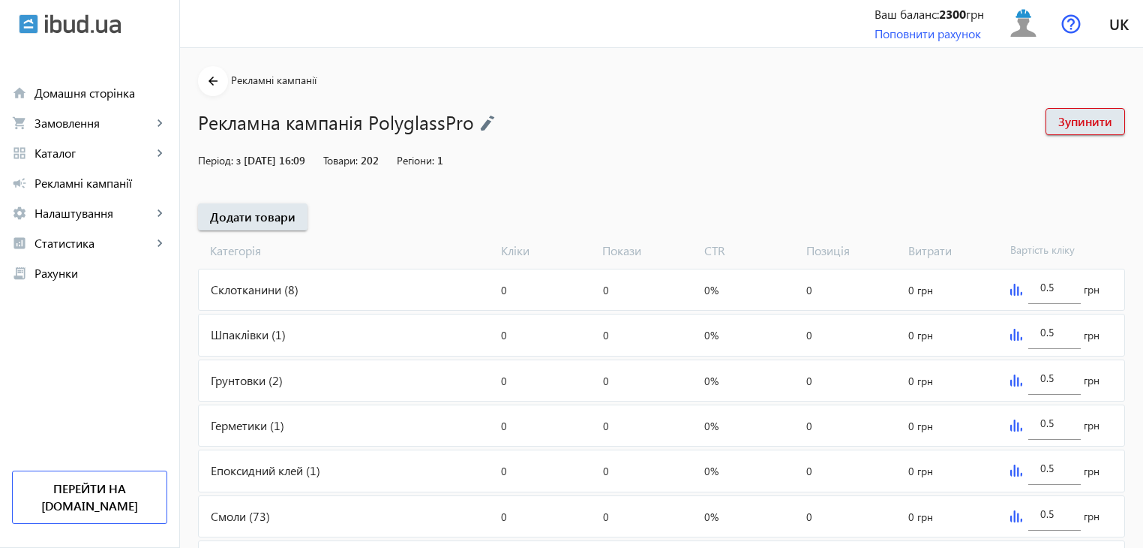
click at [1010, 295] on img at bounding box center [1016, 290] width 12 height 12
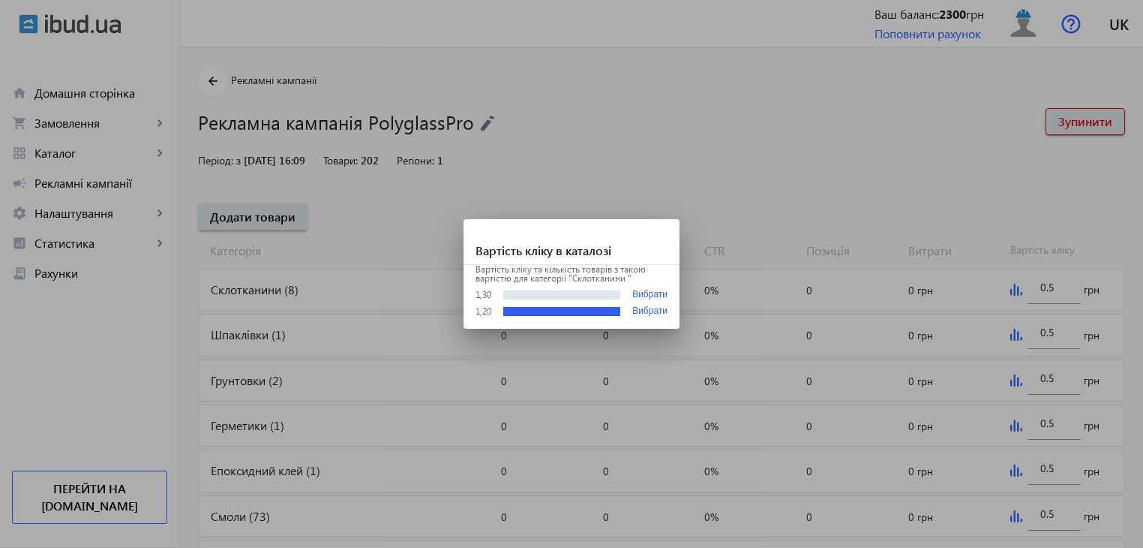
click at [777, 188] on div at bounding box center [571, 274] width 1143 height 548
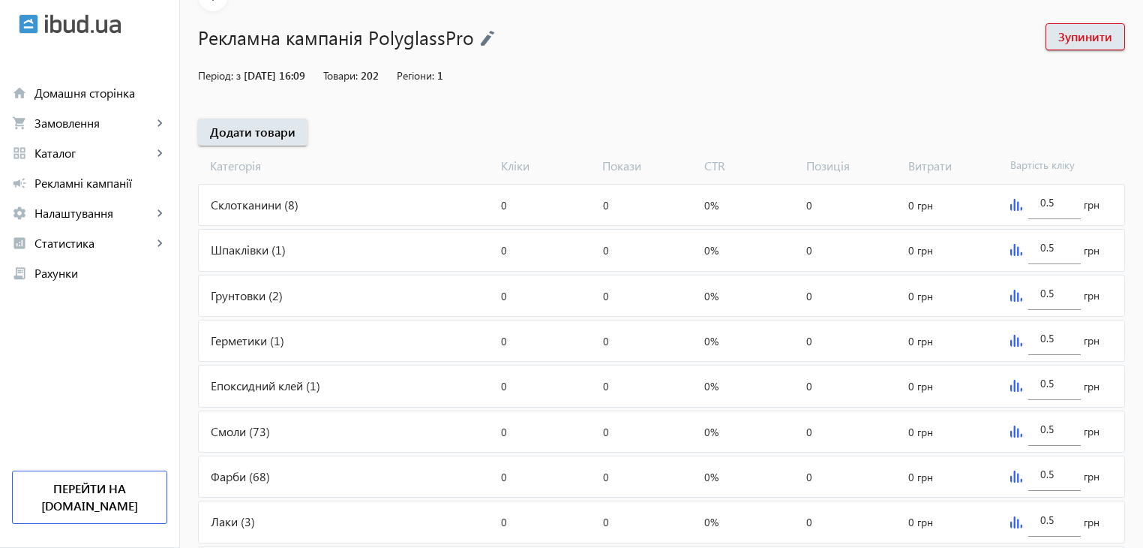
scroll to position [278, 0]
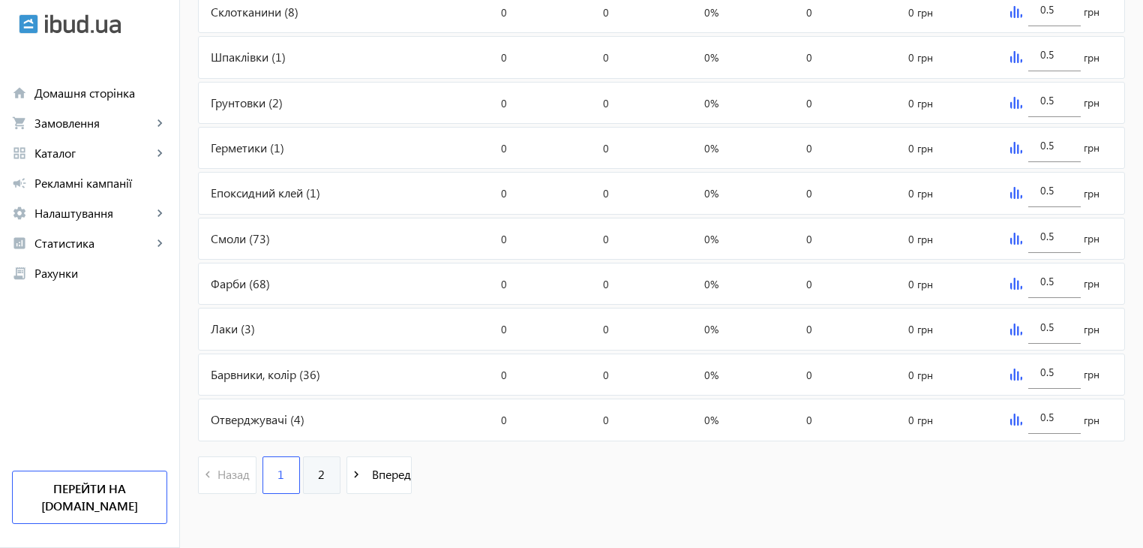
click at [308, 472] on link "2" at bounding box center [322, 475] width 38 height 38
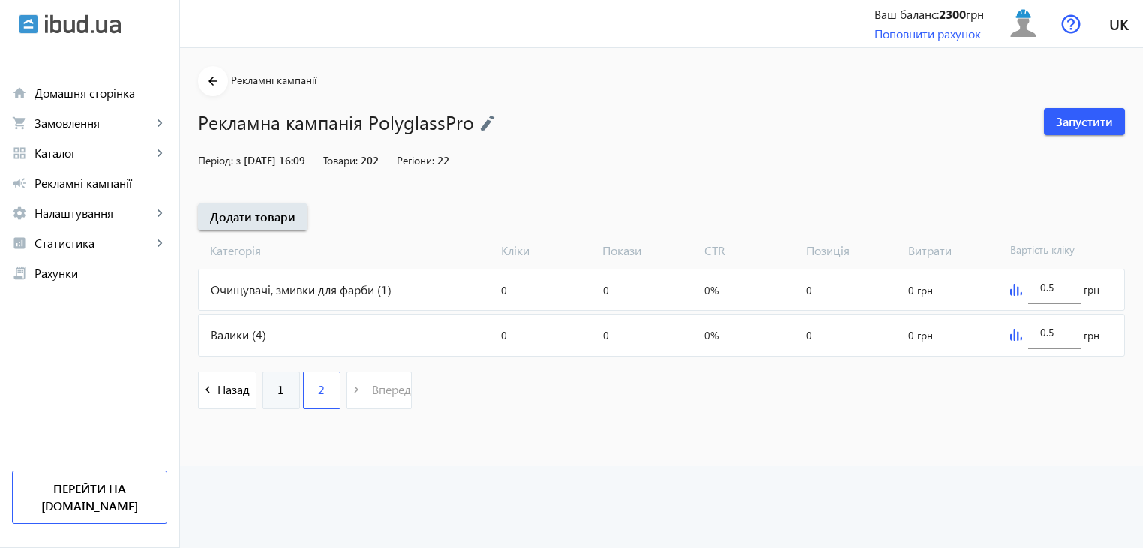
click at [277, 389] on link "1" at bounding box center [282, 390] width 38 height 38
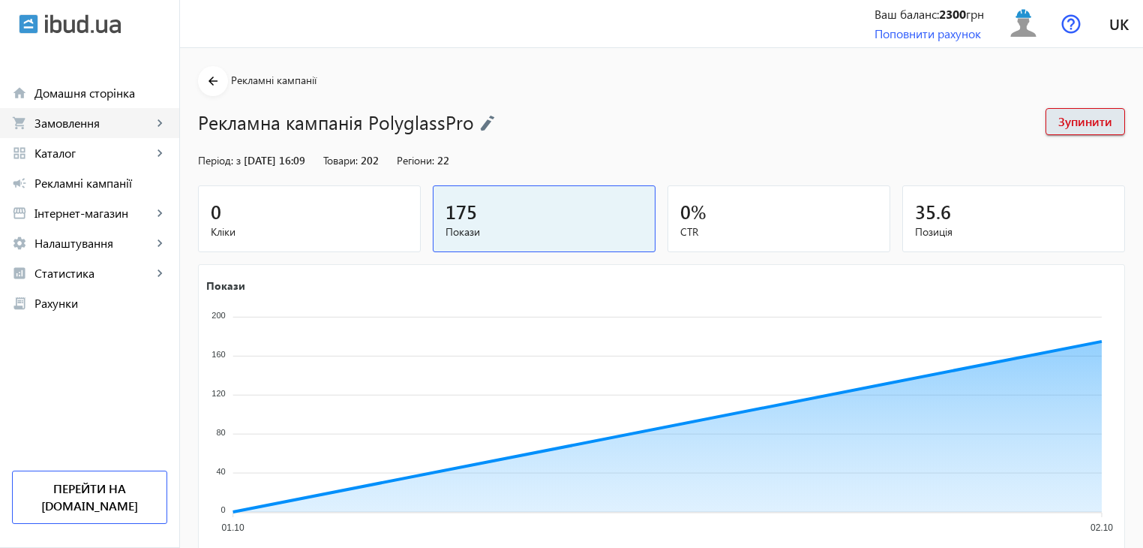
click at [58, 127] on span "Замовлення" at bounding box center [94, 123] width 118 height 15
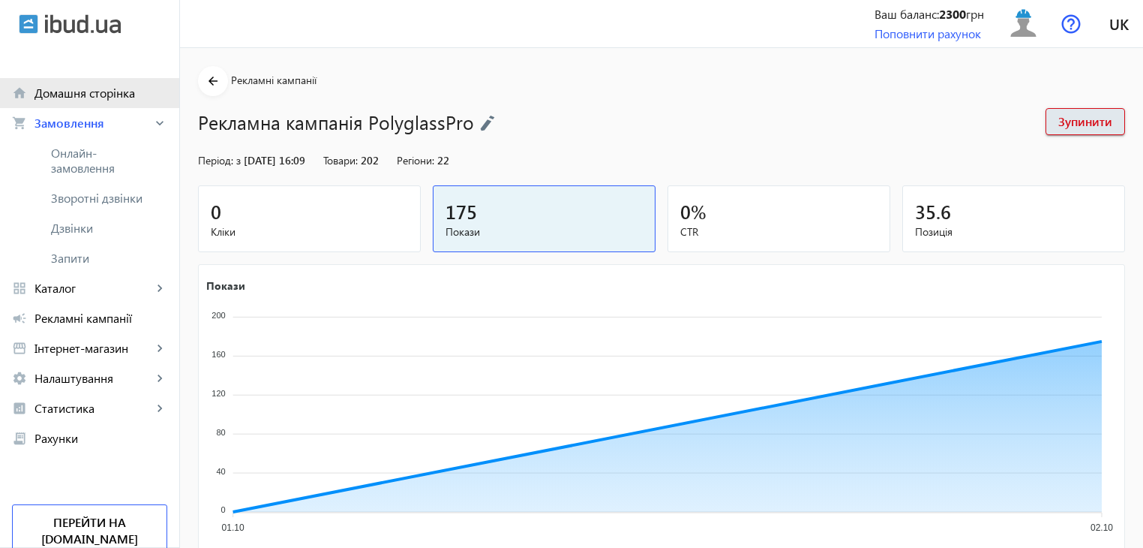
click at [61, 94] on span "Домашня сторінка" at bounding box center [101, 93] width 133 height 15
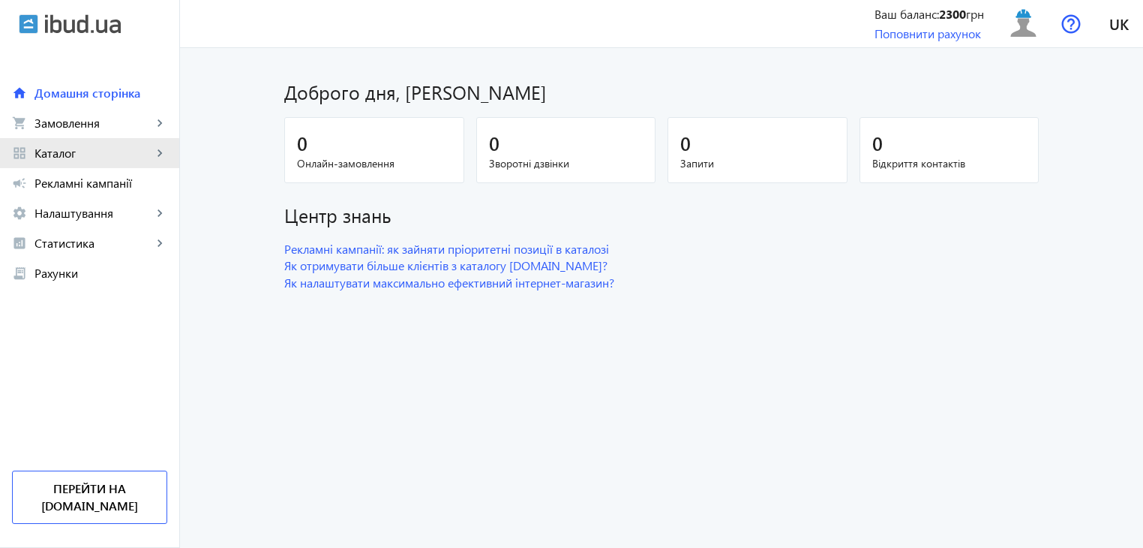
click at [54, 163] on link "grid_view Каталог keyboard_arrow_right" at bounding box center [89, 153] width 179 height 30
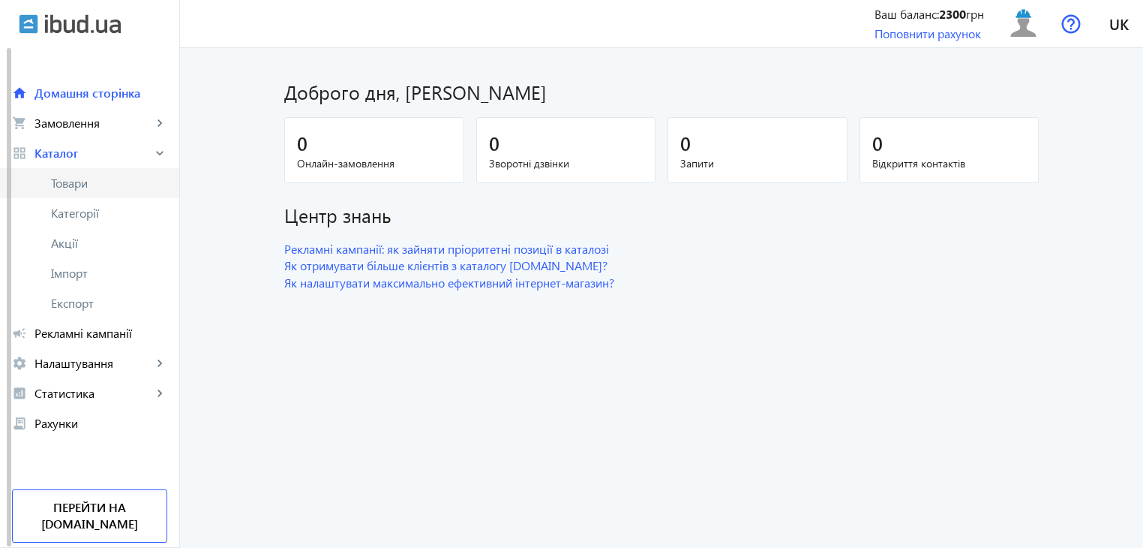
click at [97, 188] on span "Товари" at bounding box center [109, 183] width 116 height 15
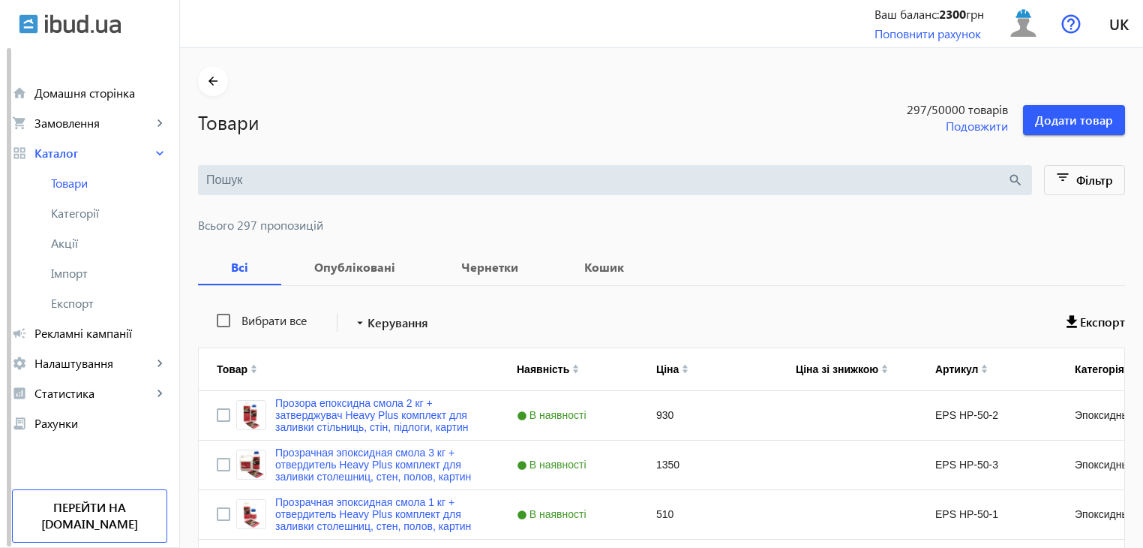
click at [277, 172] on input "search" at bounding box center [606, 180] width 801 height 17
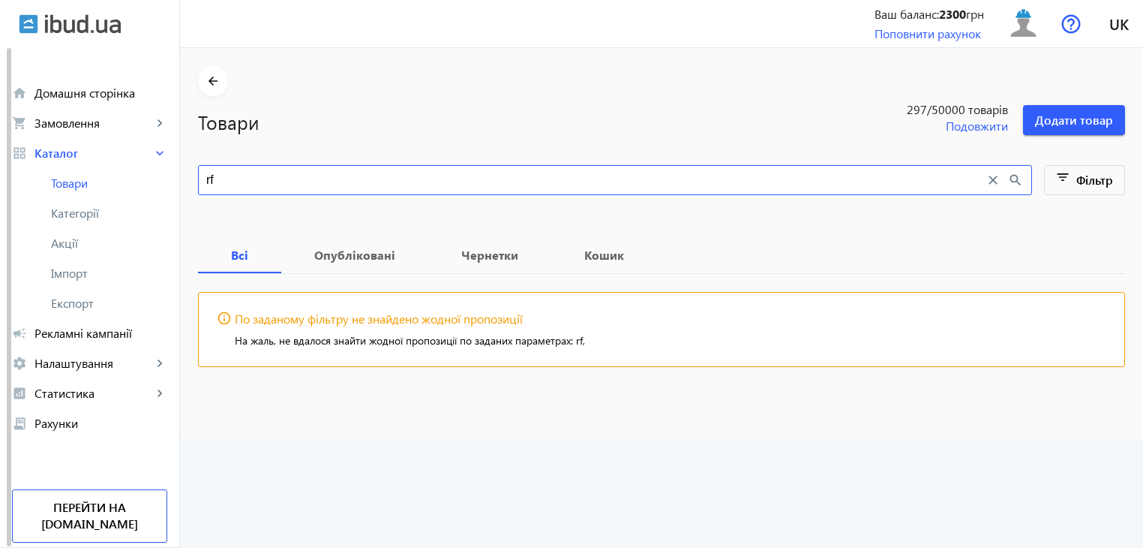
type input "r"
drag, startPoint x: 240, startPoint y: 178, endPoint x: 180, endPoint y: 182, distance: 60.2
click at [180, 182] on main "arrow_back Товари 297 /50000 товарів Подовжити Додати товар карб close search f…" at bounding box center [661, 227] width 963 height 323
type input "вугл"
click at [262, 175] on input "вугл" at bounding box center [595, 180] width 779 height 17
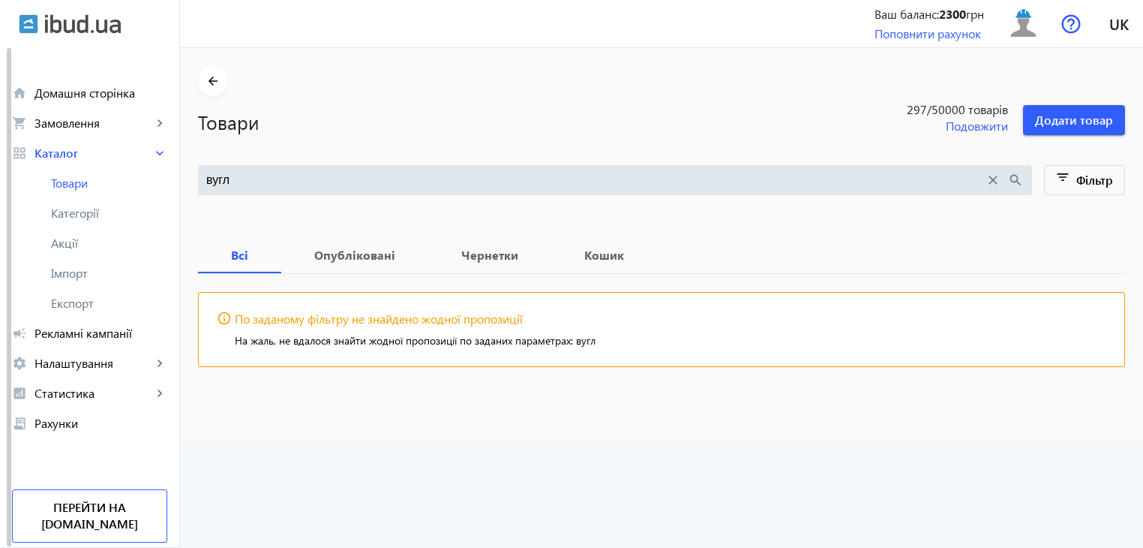
click at [998, 178] on mat-icon "close" at bounding box center [993, 180] width 17 height 17
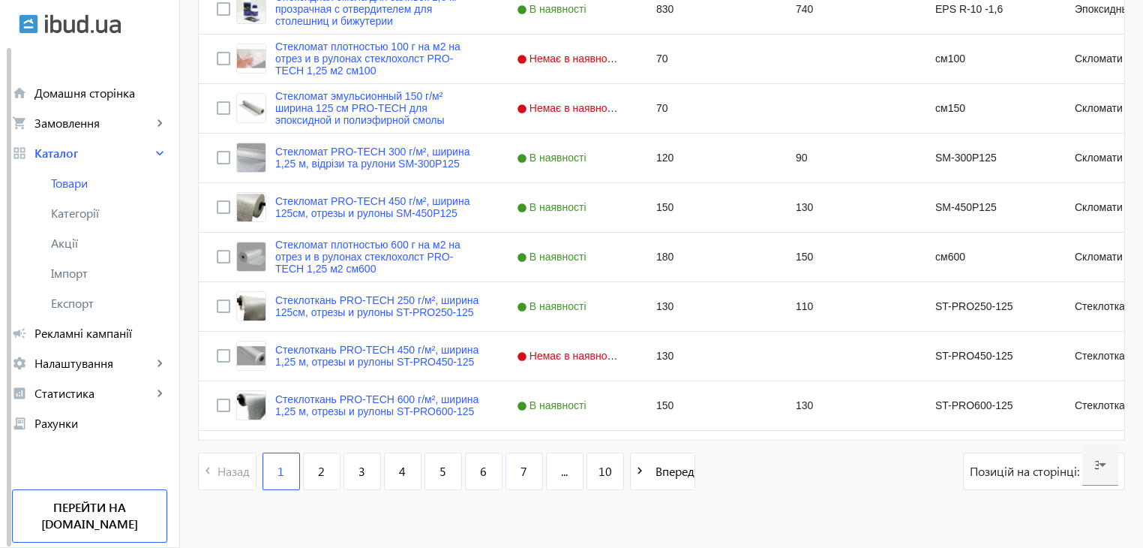
scroll to position [1471, 0]
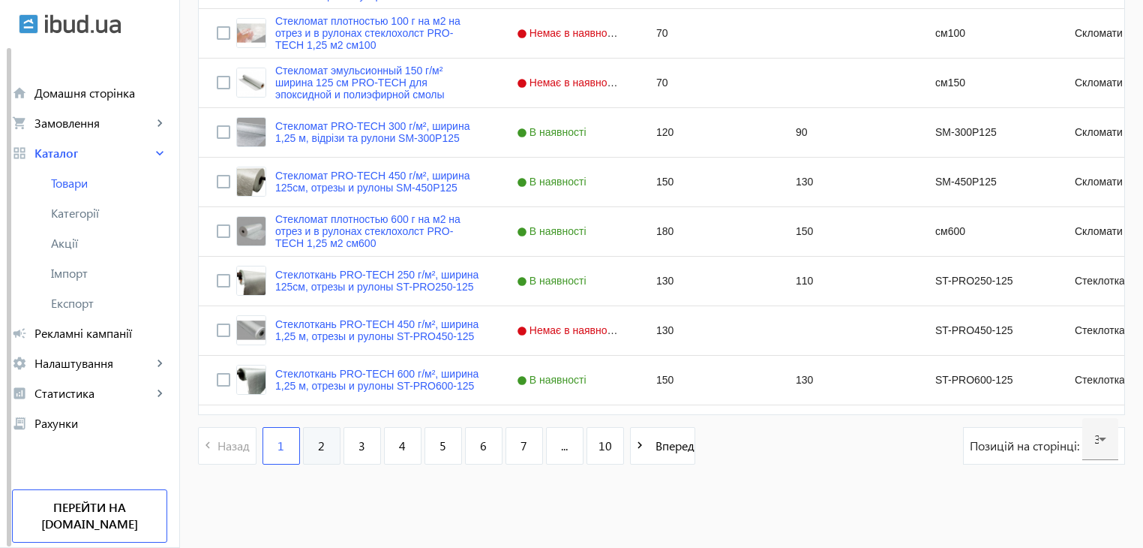
click at [319, 452] on link "2" at bounding box center [322, 446] width 38 height 38
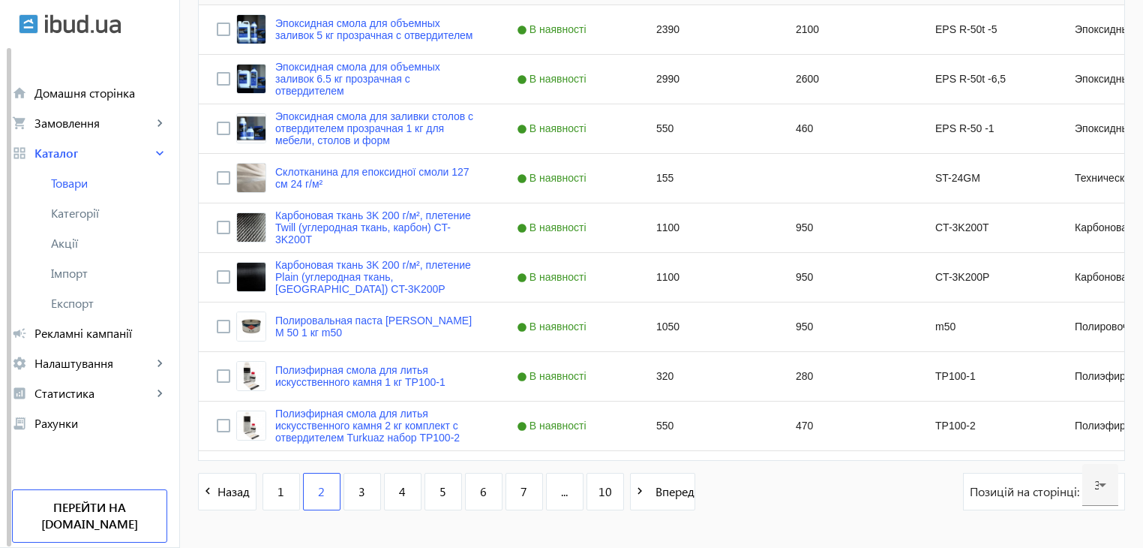
scroll to position [1471, 0]
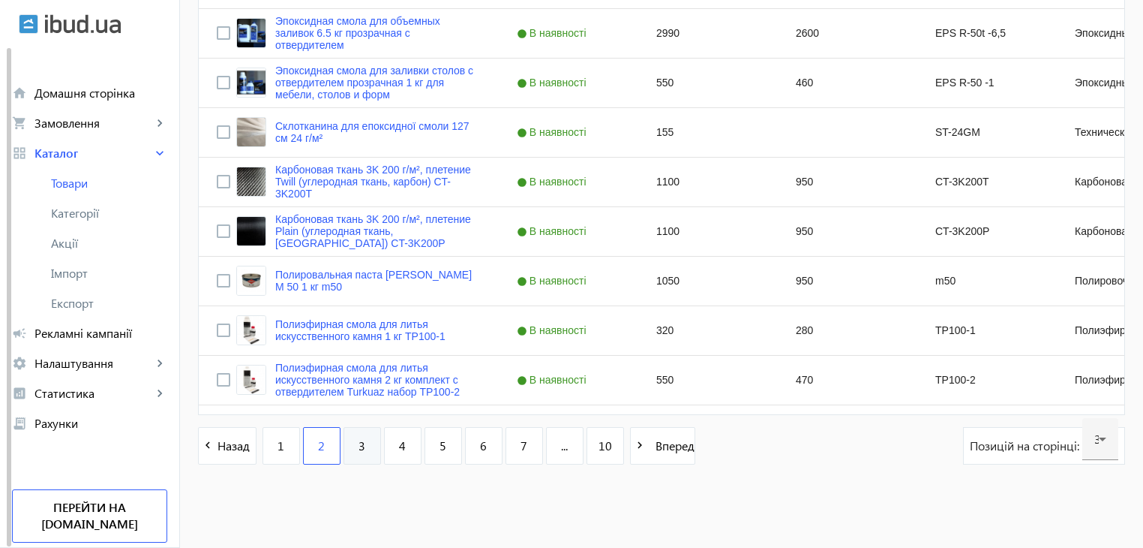
click at [344, 441] on link "3" at bounding box center [363, 446] width 38 height 38
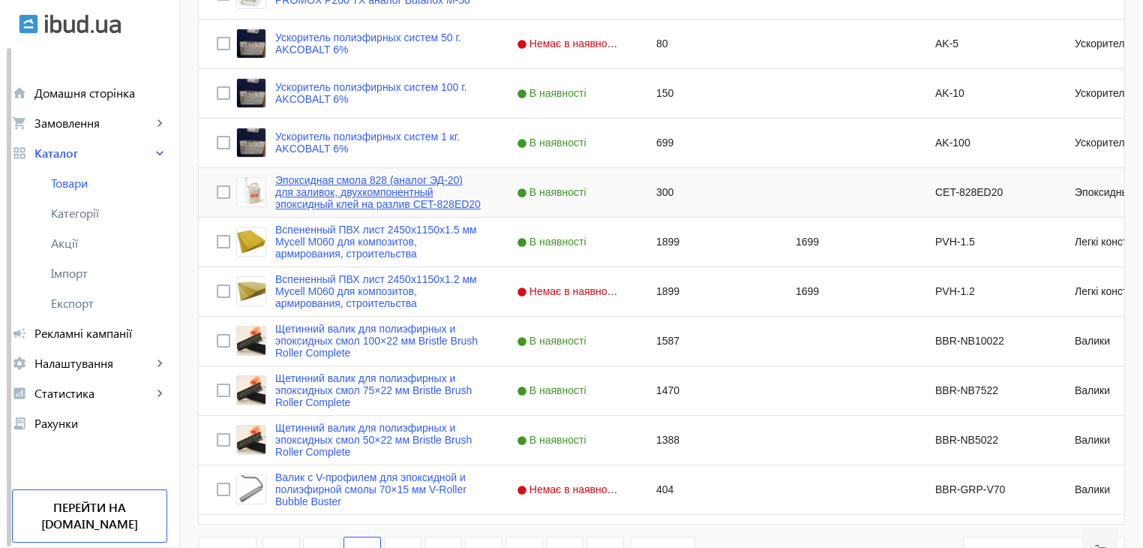
scroll to position [1471, 0]
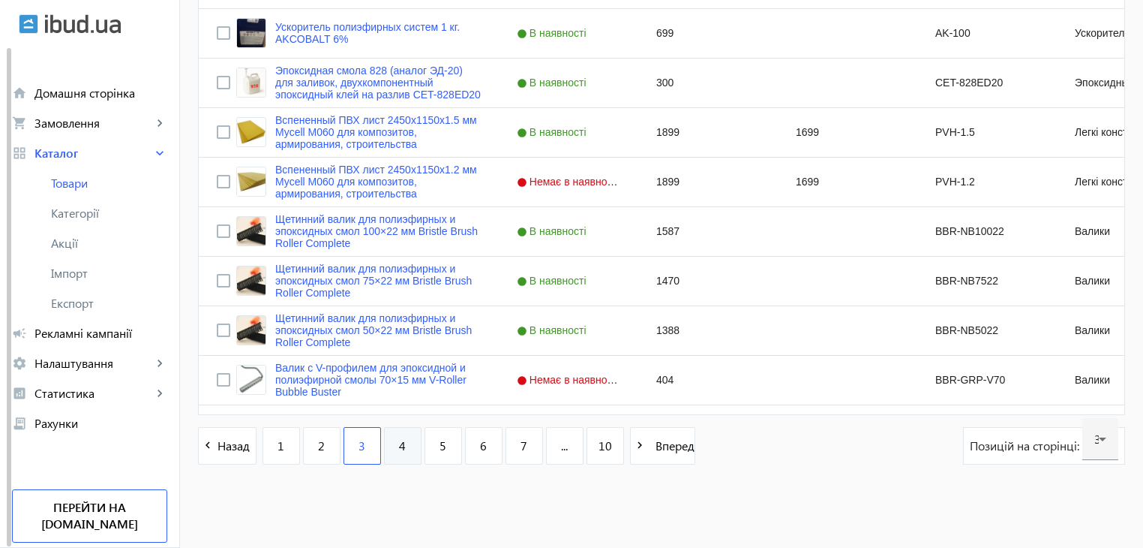
click at [401, 446] on link "4" at bounding box center [403, 446] width 38 height 38
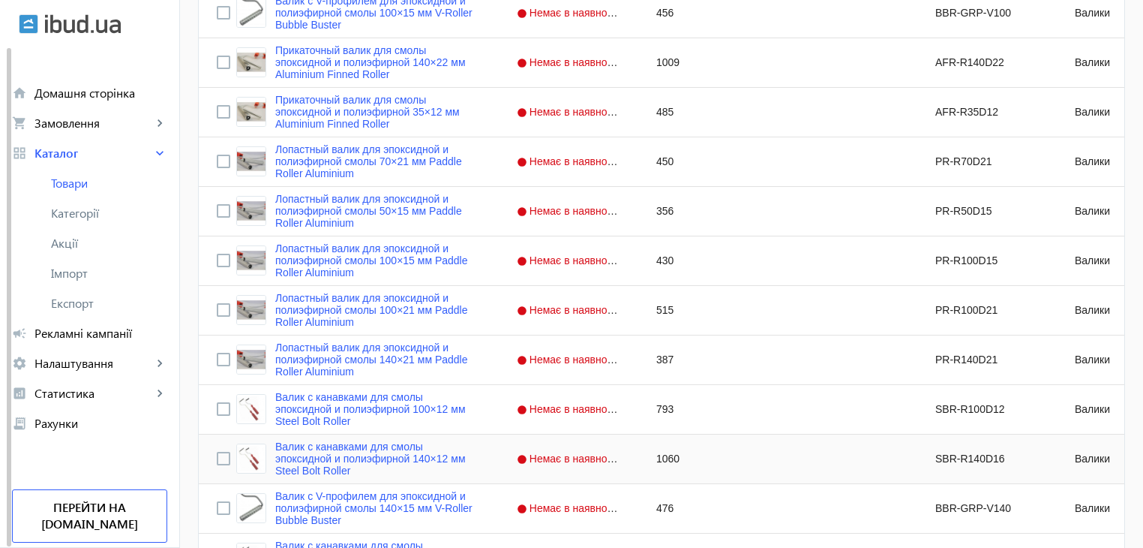
scroll to position [1125, 0]
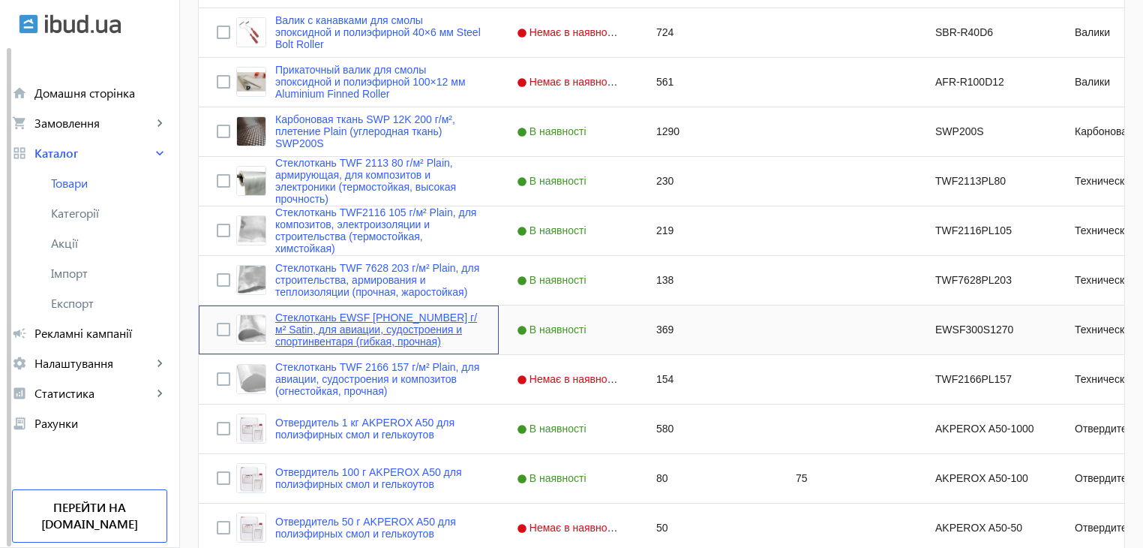
drag, startPoint x: 263, startPoint y: 315, endPoint x: 329, endPoint y: 315, distance: 66.8
click at [329, 315] on div "Стеклоткань EWSF [PHONE_NUMBER] г/м² Satin, для авиации, судостроения и спортин…" at bounding box center [358, 329] width 245 height 36
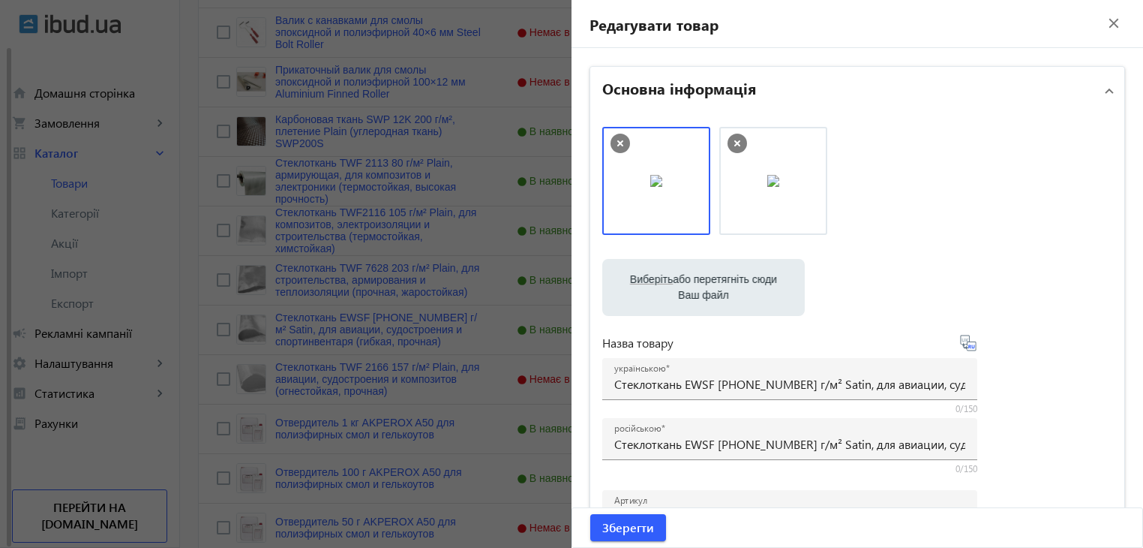
click at [1106, 28] on mat-icon "close" at bounding box center [1114, 23] width 23 height 23
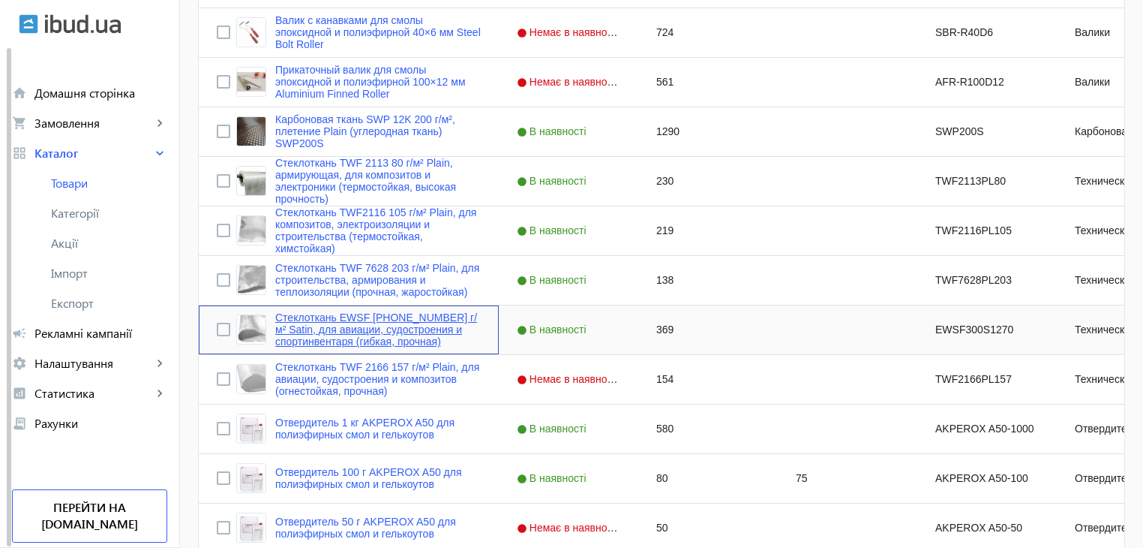
click at [383, 329] on link "Стеклоткань EWSF [PHONE_NUMBER] г/м² Satin, для авиации, судостроения и спортин…" at bounding box center [378, 329] width 206 height 36
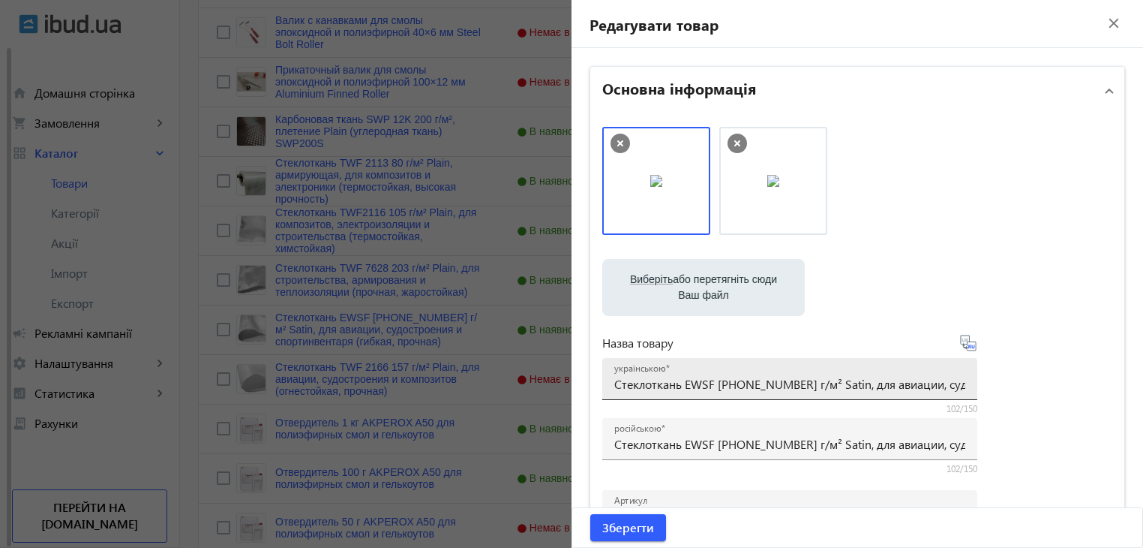
click at [609, 383] on div "українською Стеклоткань EWSF [PHONE_NUMBER] г/м² Satin, для авиации, судостроен…" at bounding box center [789, 379] width 375 height 42
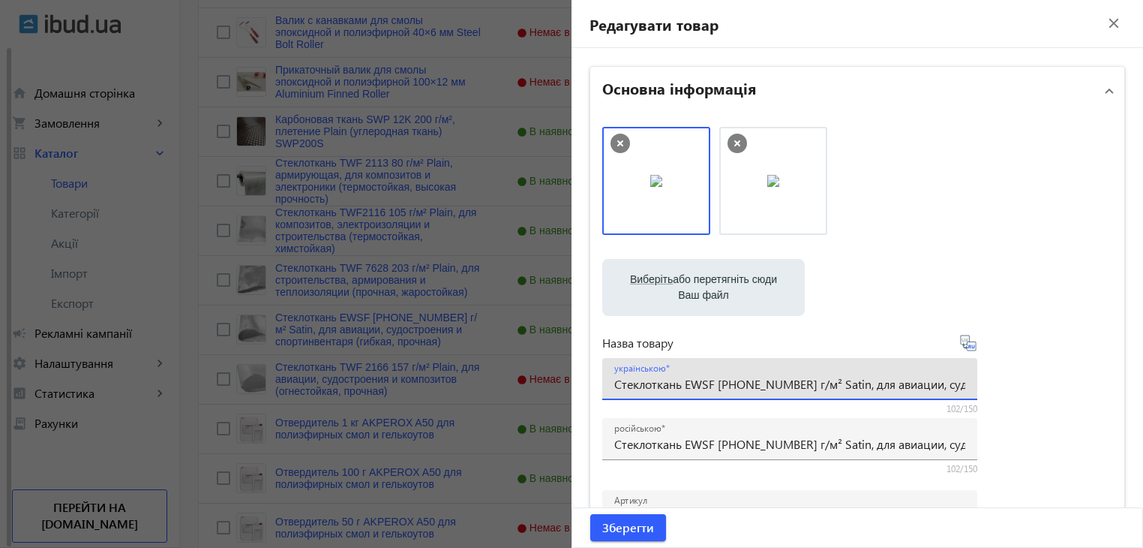
scroll to position [0, 239]
click at [614, 388] on input "Стеклоткань EWSF [PHONE_NUMBER] г/м² Satin, для авиации, судостроения и спортин…" at bounding box center [789, 384] width 351 height 16
drag, startPoint x: 615, startPoint y: 388, endPoint x: 1033, endPoint y: 376, distance: 418.0
click at [1033, 376] on div "Виберіть або перетягніть сюди Ваш файл 2987068dd0591ce9e57950277253867-b153396b…" at bounding box center [857, 407] width 510 height 561
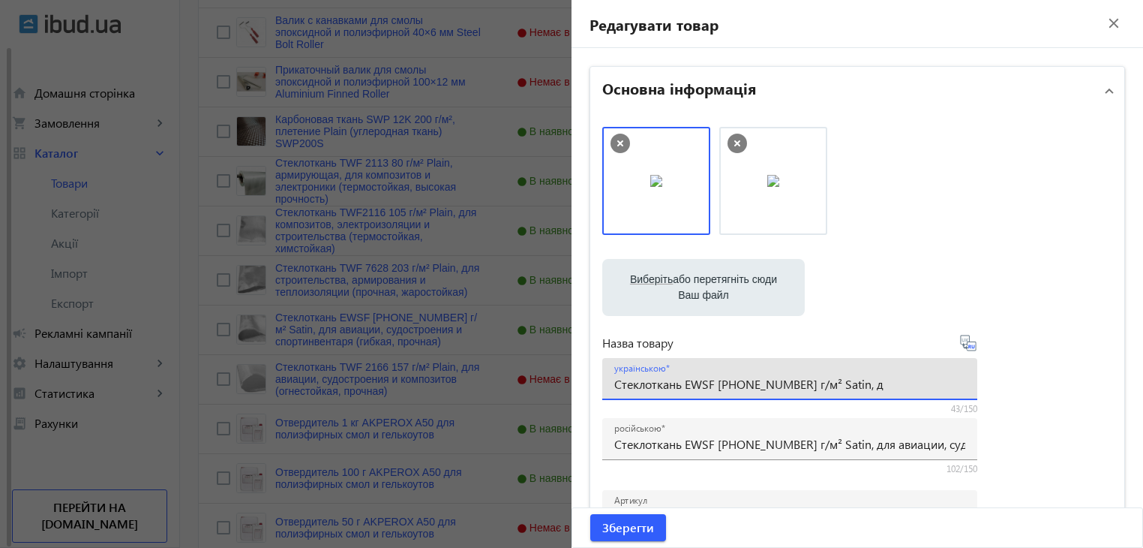
drag, startPoint x: 875, startPoint y: 382, endPoint x: 558, endPoint y: 394, distance: 316.8
paste input "клотканина EWSF [PHONE_NUMBER] г/м² Satin, для авіації, суднобудування та спорт…"
type input "Склотканина EWSF [PHONE_NUMBER] г/м² Satin, для авіації, суднобудування та спор…"
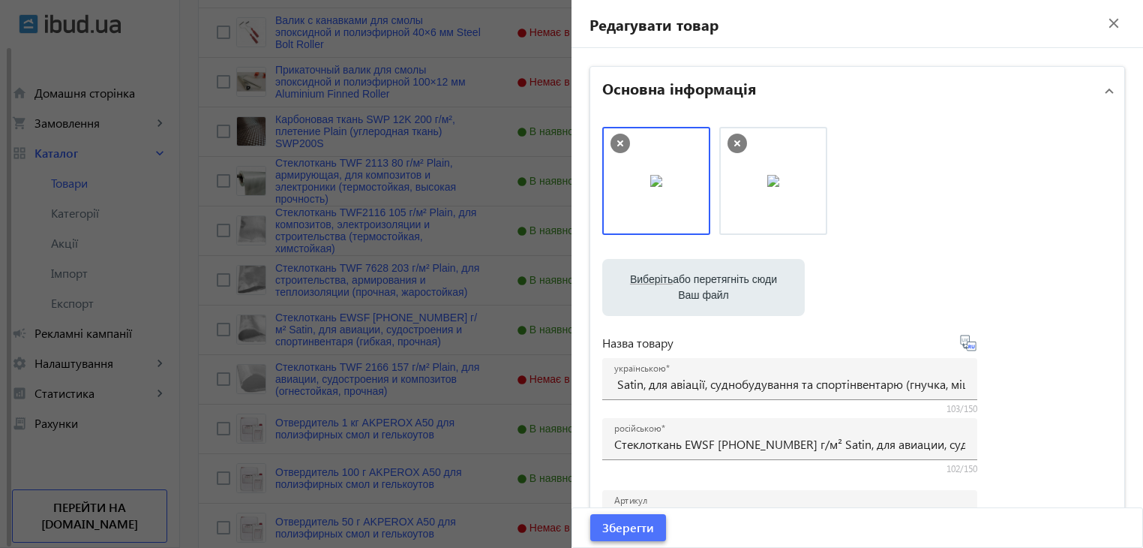
click at [621, 520] on span "Зберегти" at bounding box center [628, 527] width 52 height 17
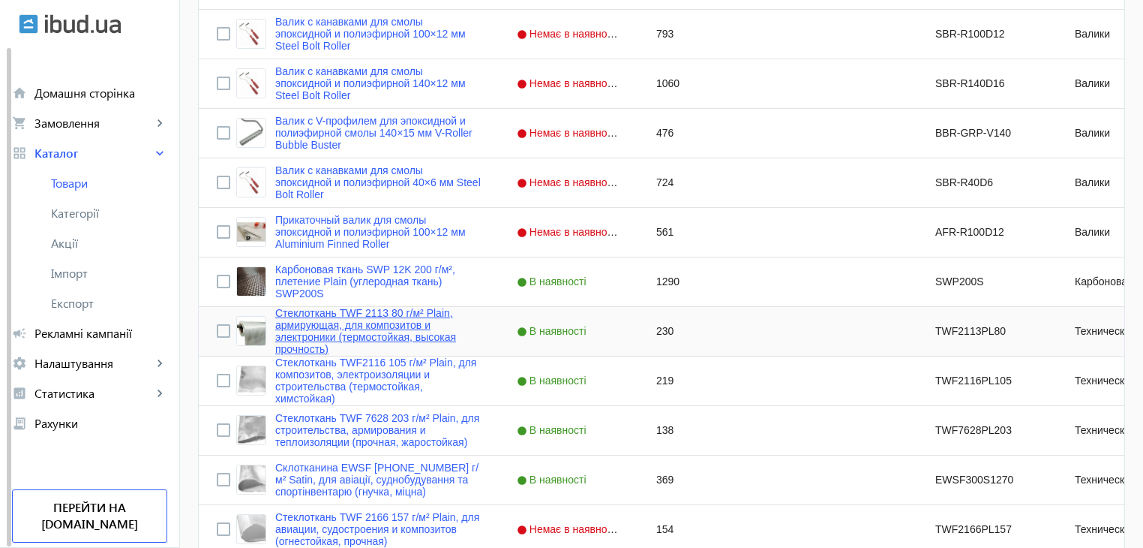
scroll to position [1, 0]
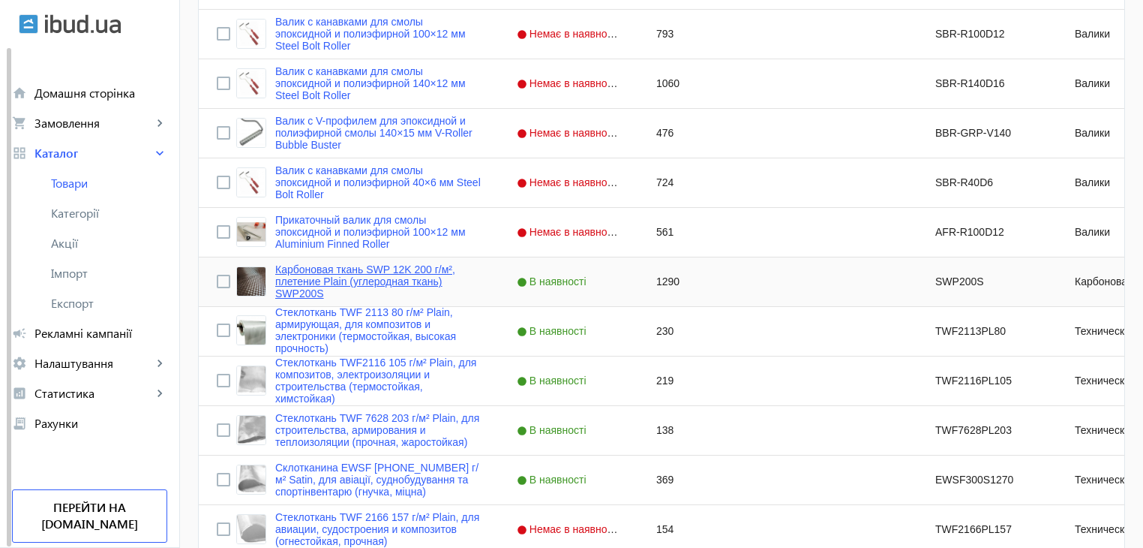
click at [303, 282] on link "Карбоновая ткань SWP 12K 200 г/м², плетение Plain (углеродная ткань) SWP200S" at bounding box center [378, 281] width 206 height 36
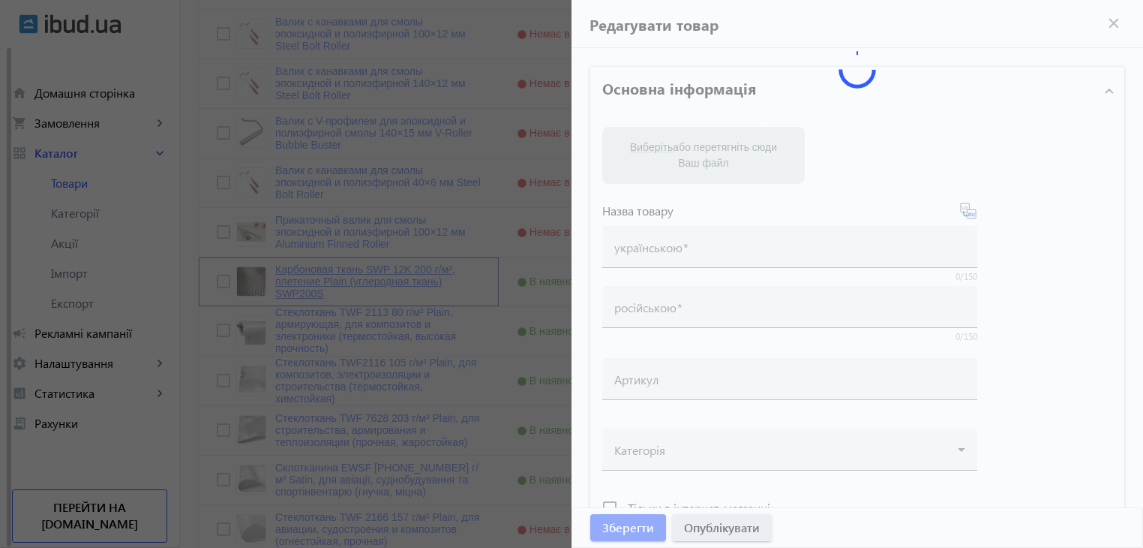
type input "Карбоновая ткань SWP 12K 200 г/м², плетение Plain (углеродная ткань) SWP200S"
type input "SWP200S"
type input "1290"
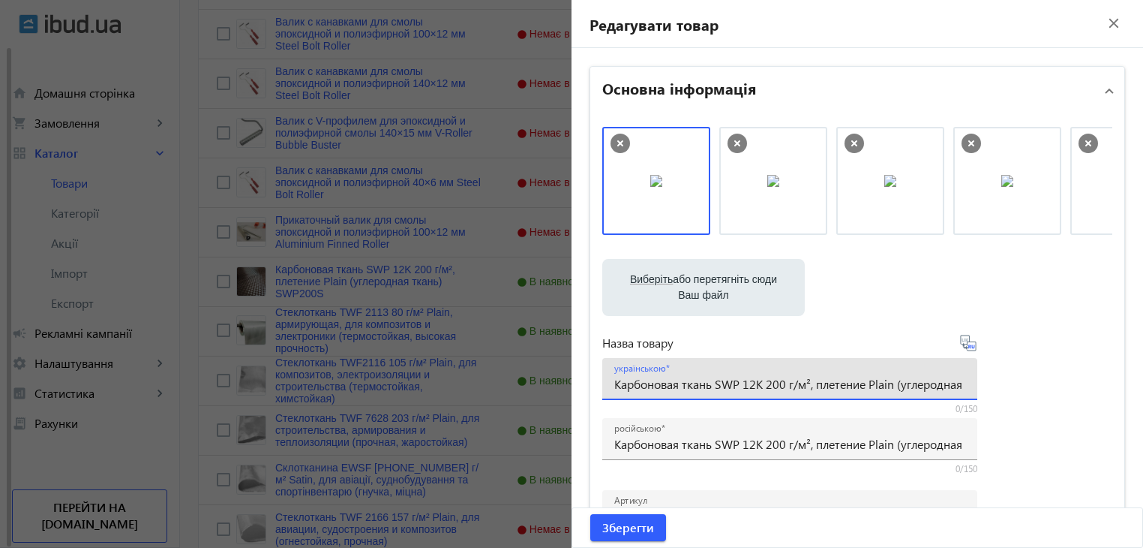
drag, startPoint x: 609, startPoint y: 383, endPoint x: 956, endPoint y: 385, distance: 347.3
click at [956, 385] on div "українською Карбоновая ткань SWP 12K 200 г/м², плетение Plain (углеродная ткань…" at bounding box center [789, 379] width 375 height 42
click at [903, 389] on input "Карбоновая ткань SWP 12K 200 г/м², плетение Plain (углеродная ткань) SWP200S" at bounding box center [789, 384] width 351 height 16
click at [614, 386] on input "Карбоновая ткань SWP 12K 200 г/м², плетение Plain (углеродная ткань) SWP200S" at bounding box center [789, 384] width 351 height 16
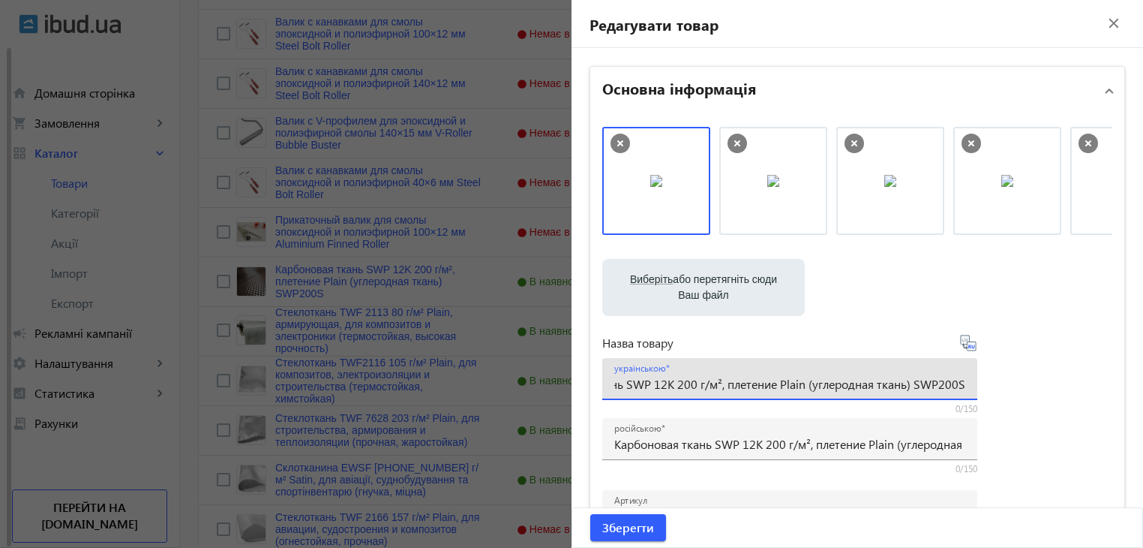
drag, startPoint x: 612, startPoint y: 387, endPoint x: 1011, endPoint y: 377, distance: 399.2
click at [1011, 377] on div "Виберіть або перетягніть сюди Ваш файл 2964668dd059369b2b2277602125651-f270ee2c…" at bounding box center [857, 407] width 510 height 561
paste input "тканина SWP 12K 200 г/м², плетіння Plain (вуглецева тканина"
type input "Карбонова тканина SWP 12K 200 г/м², плетіння Plain (вуглецева тканина) SWP200S"
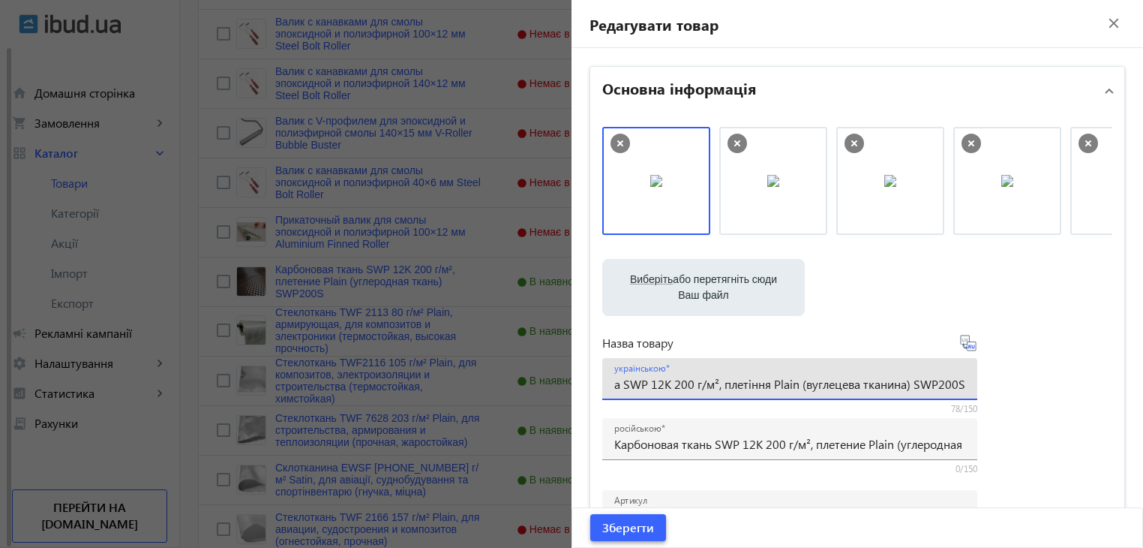
scroll to position [0, 0]
click at [624, 529] on span "Зберегти" at bounding box center [628, 527] width 52 height 17
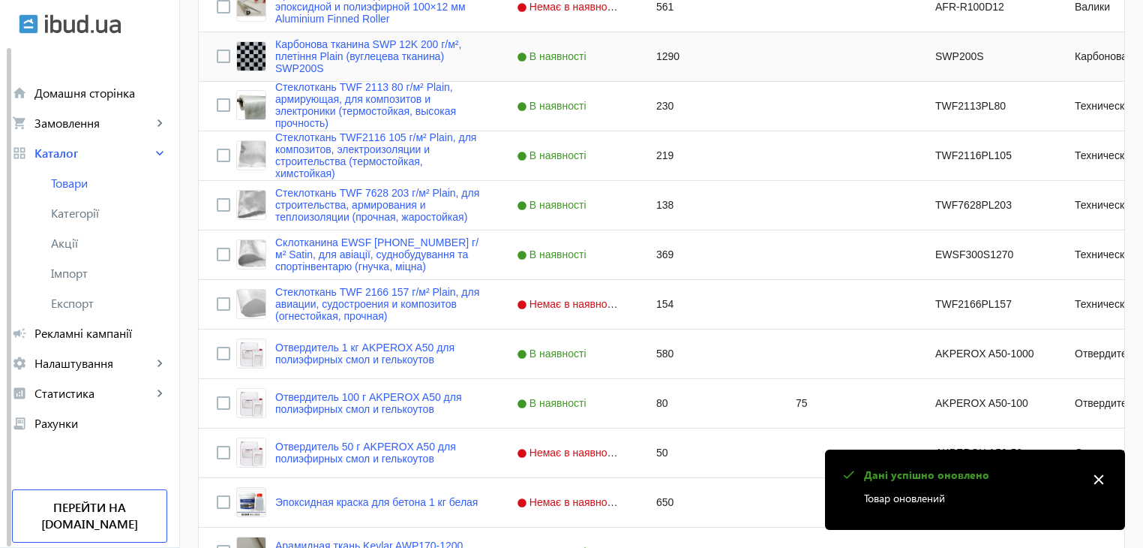
scroll to position [1050, 0]
